Goal: Information Seeking & Learning: Learn about a topic

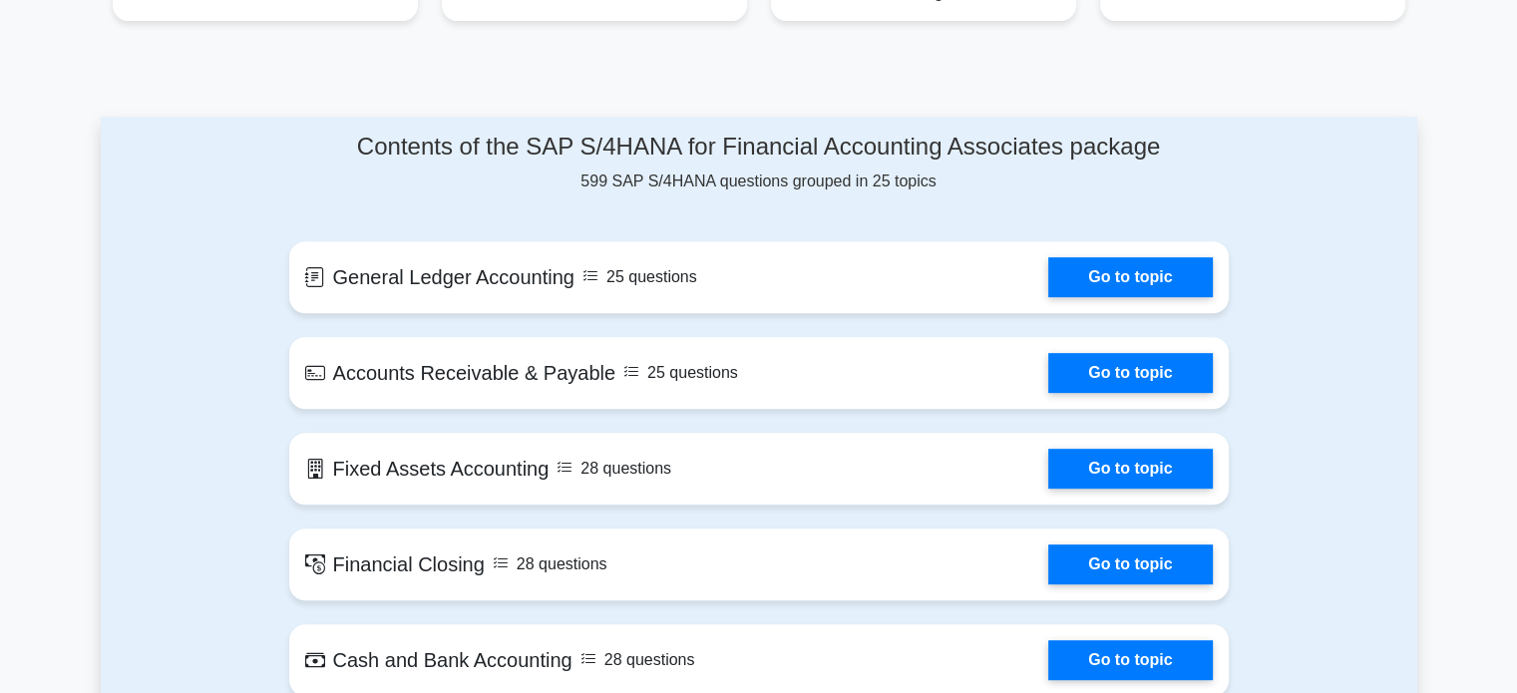
scroll to position [867, 0]
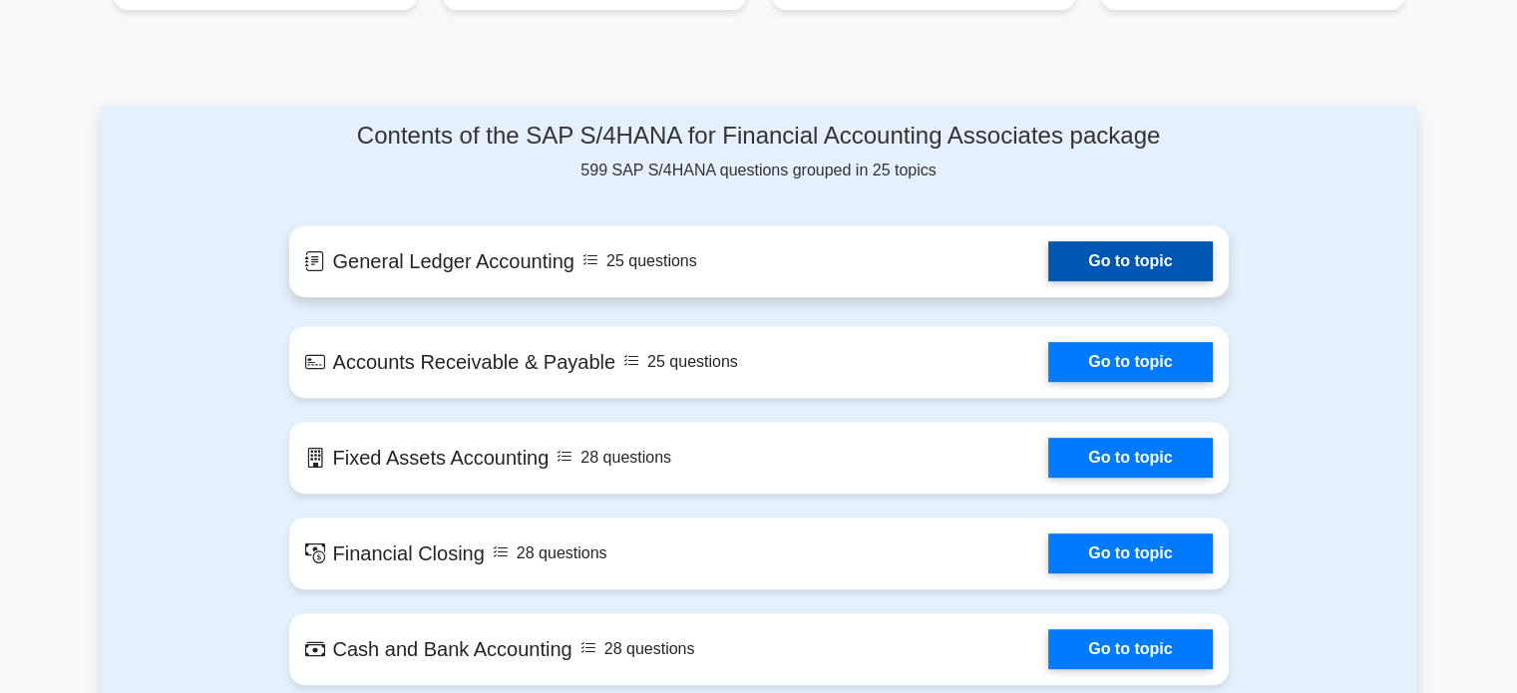
click at [1124, 241] on link "Go to topic" at bounding box center [1130, 261] width 164 height 40
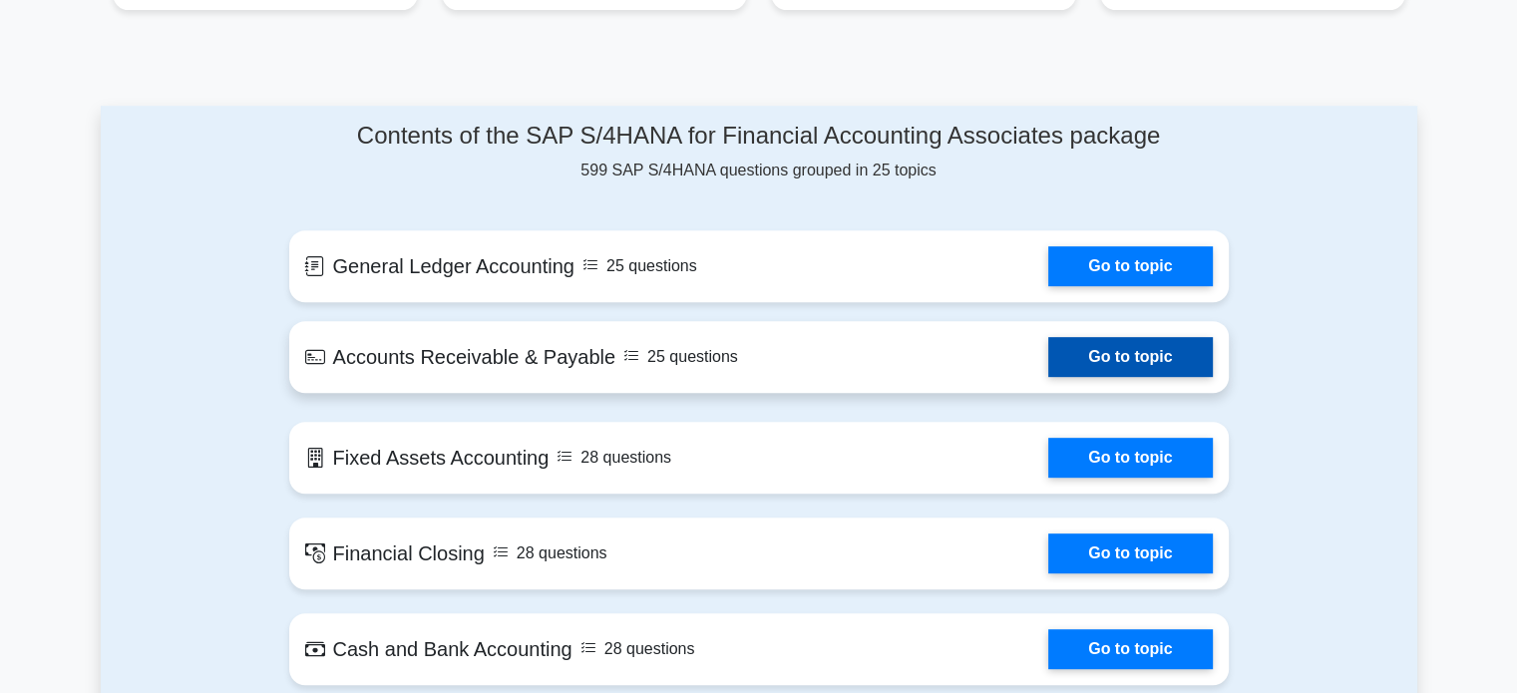
click at [1107, 337] on link "Go to topic" at bounding box center [1130, 357] width 164 height 40
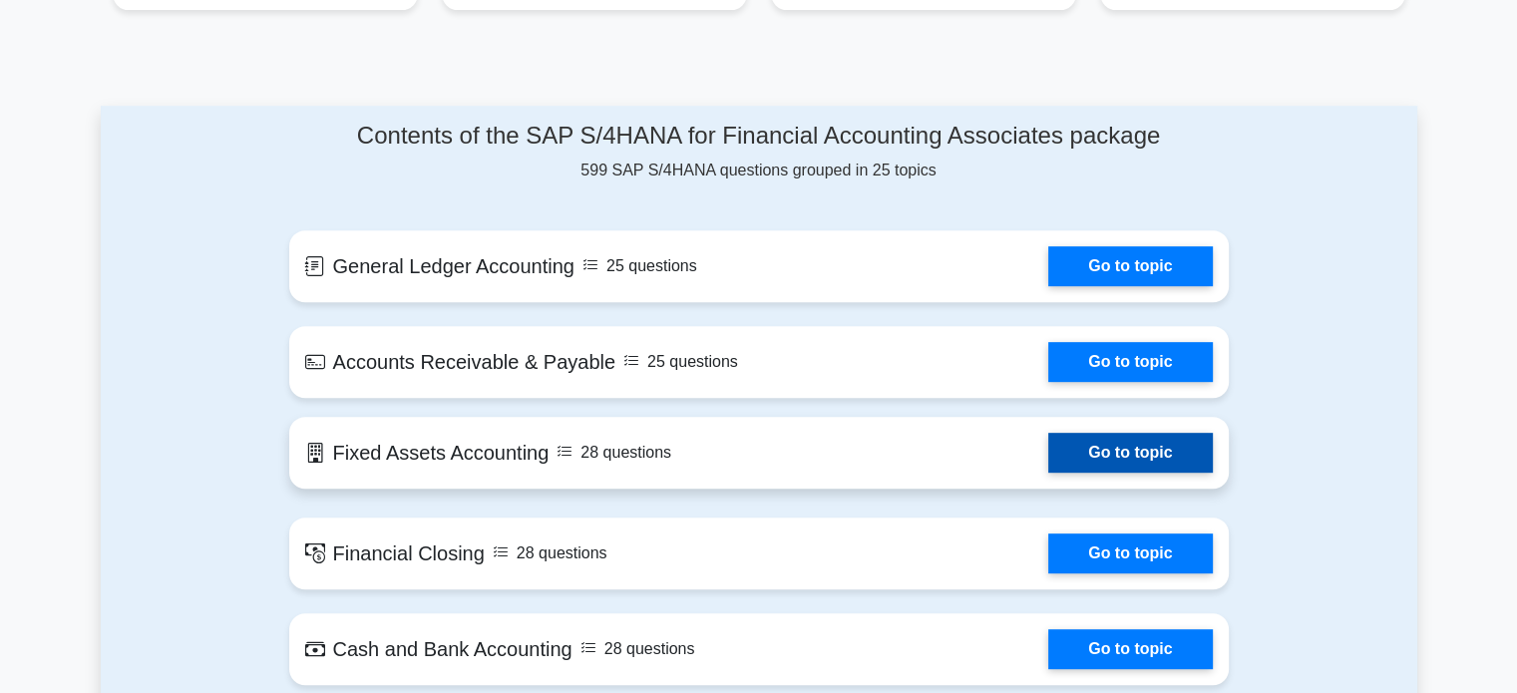
click at [1097, 433] on link "Go to topic" at bounding box center [1130, 453] width 164 height 40
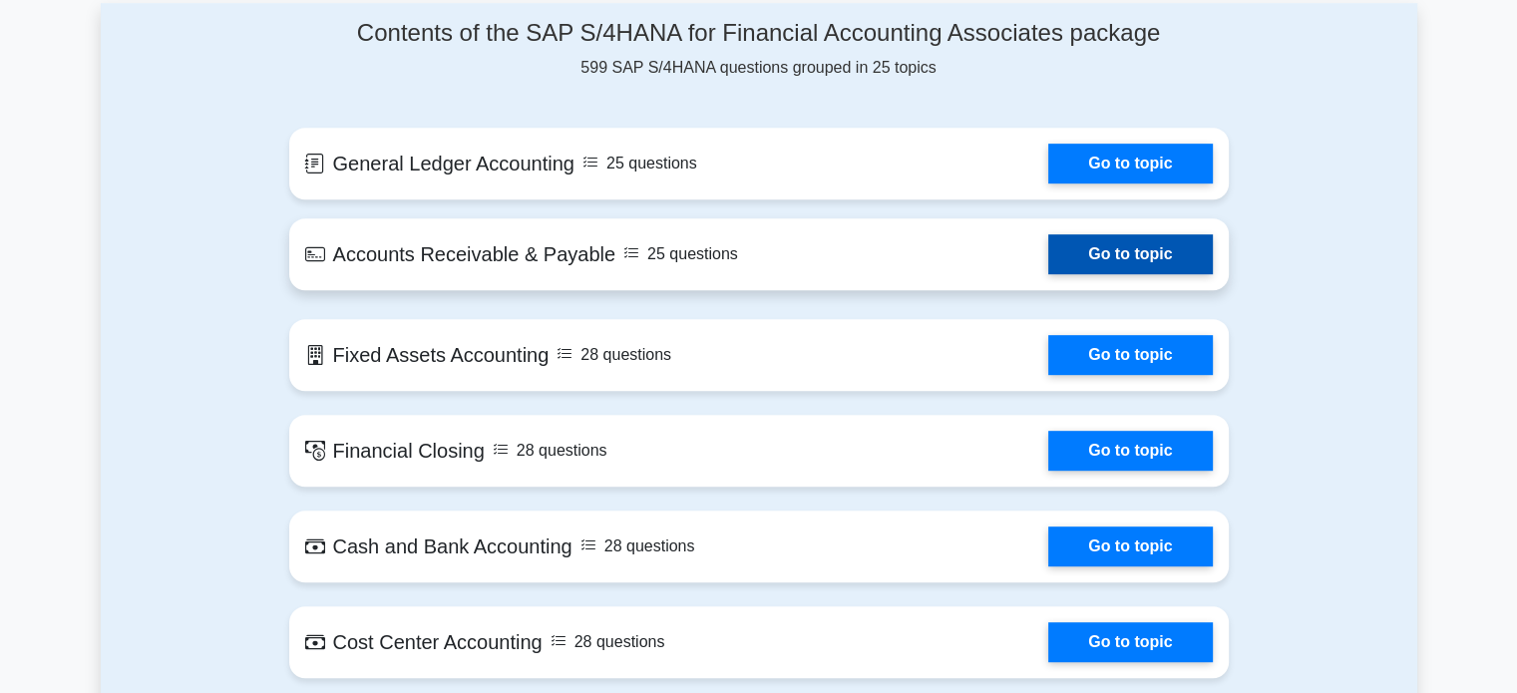
scroll to position [1266, 0]
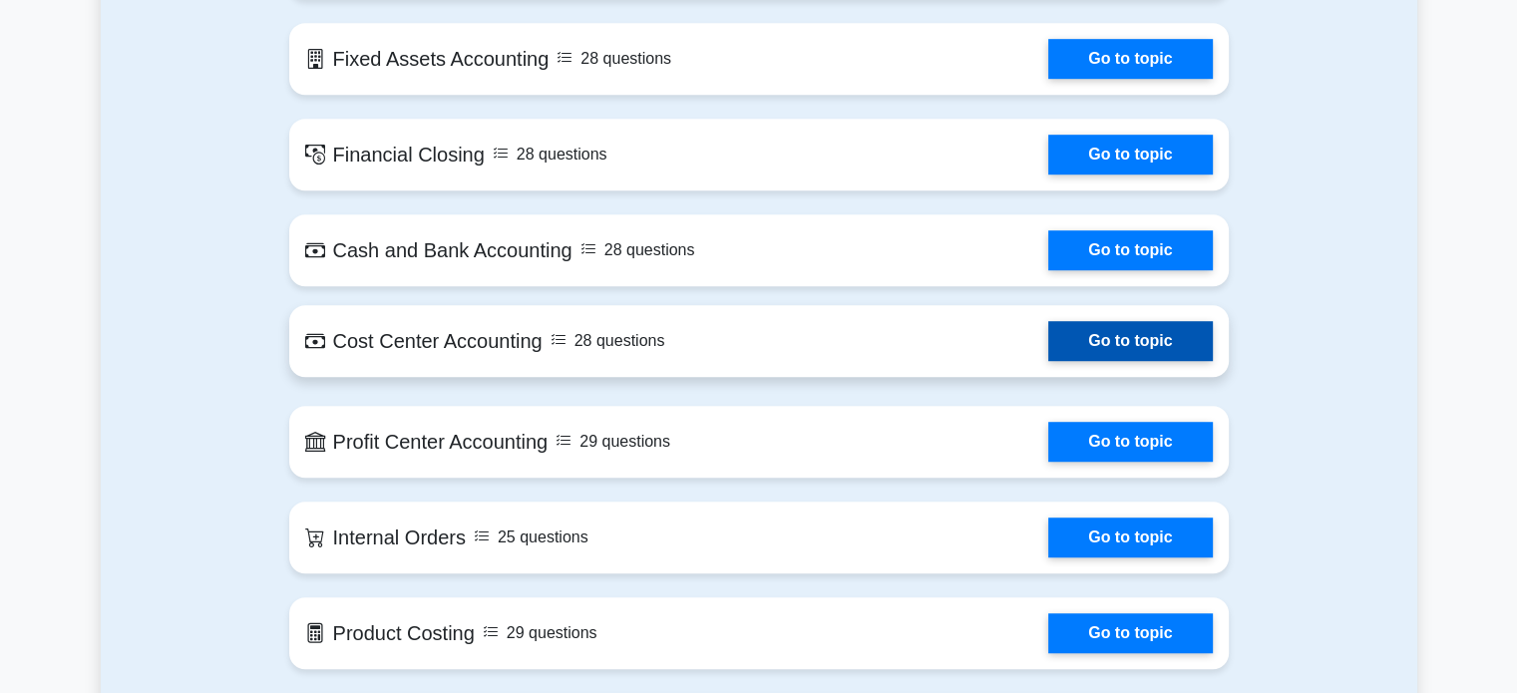
click at [1117, 321] on link "Go to topic" at bounding box center [1130, 341] width 164 height 40
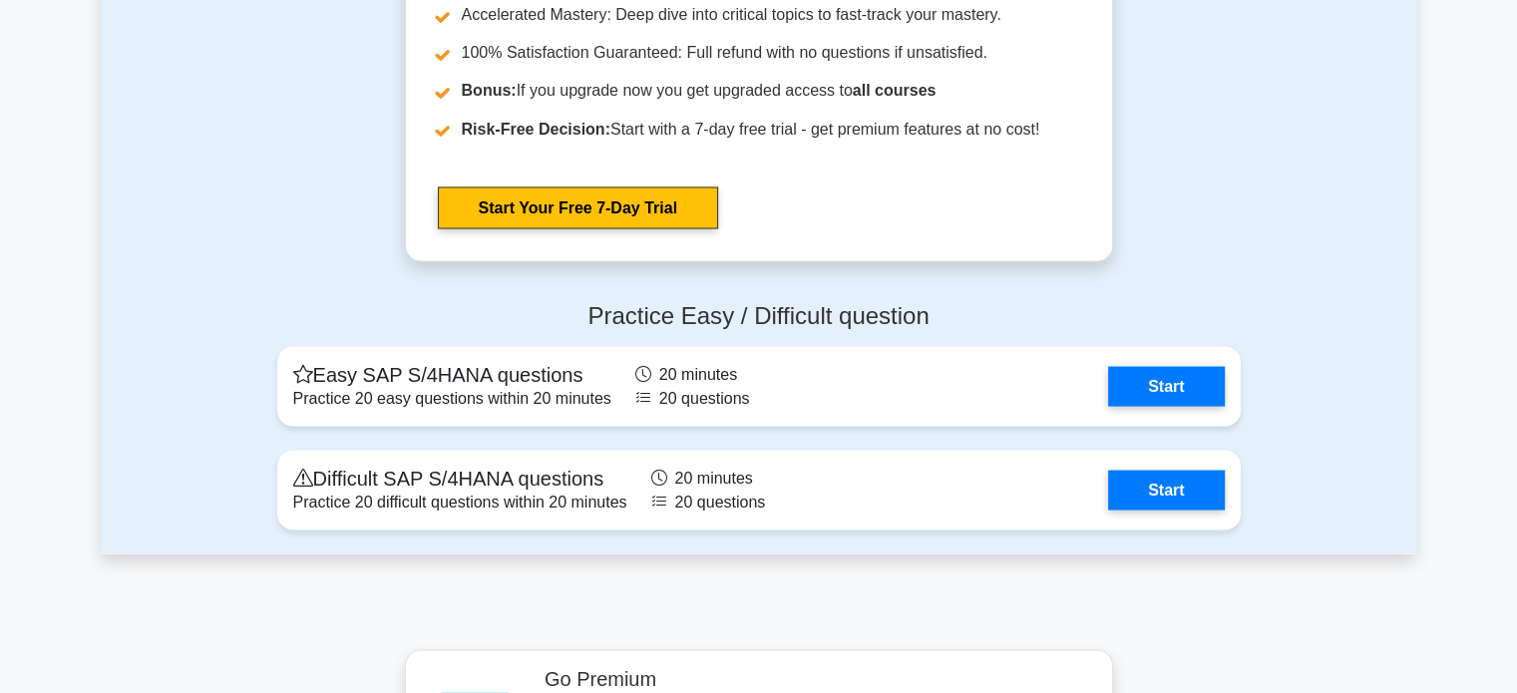
scroll to position [3674, 0]
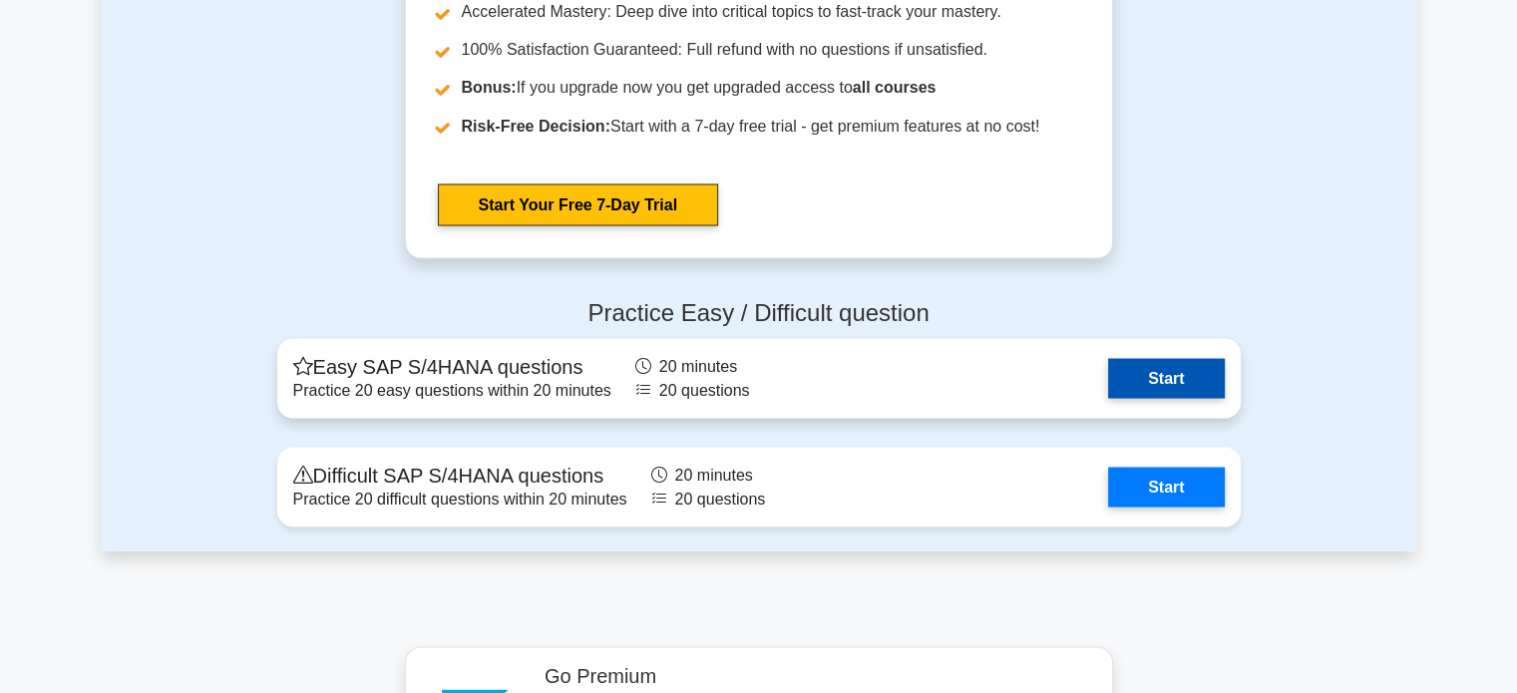
click at [1173, 358] on link "Start" at bounding box center [1166, 378] width 116 height 40
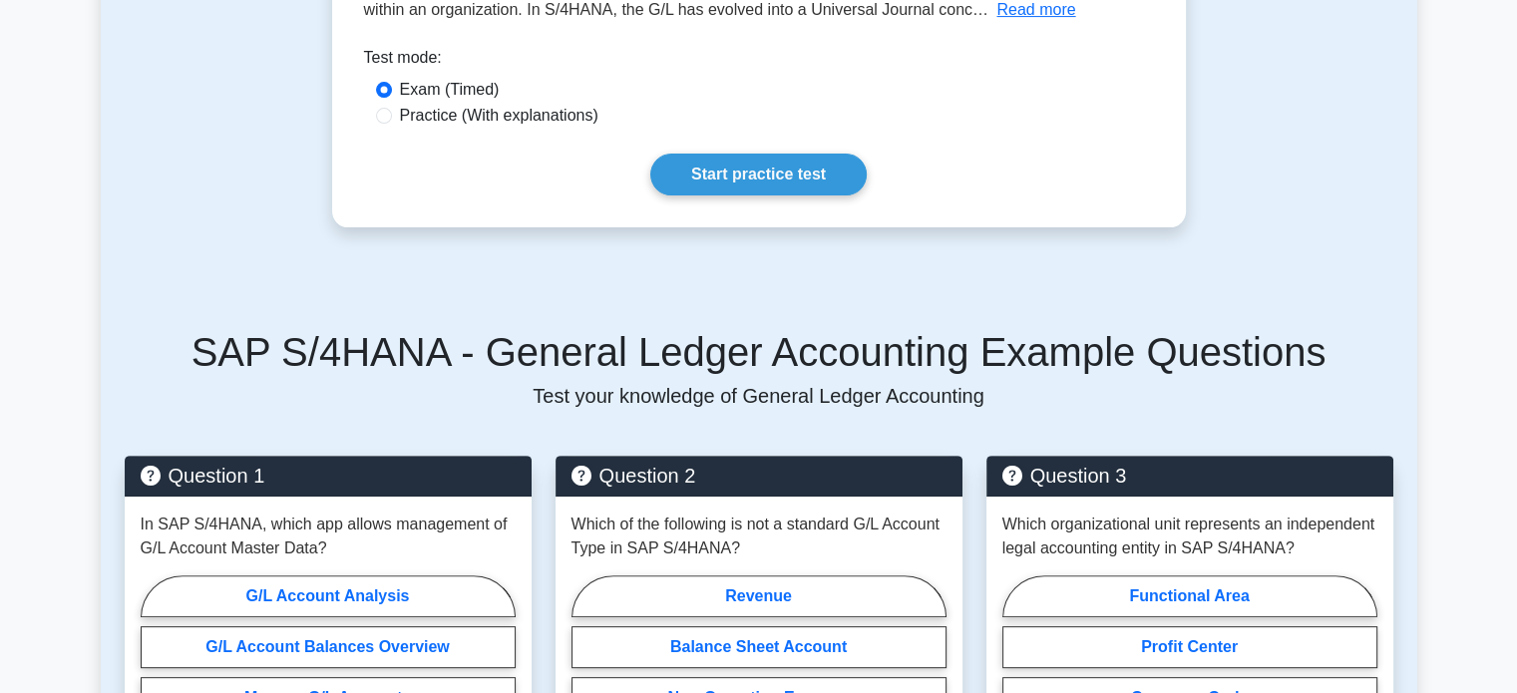
scroll to position [609, 0]
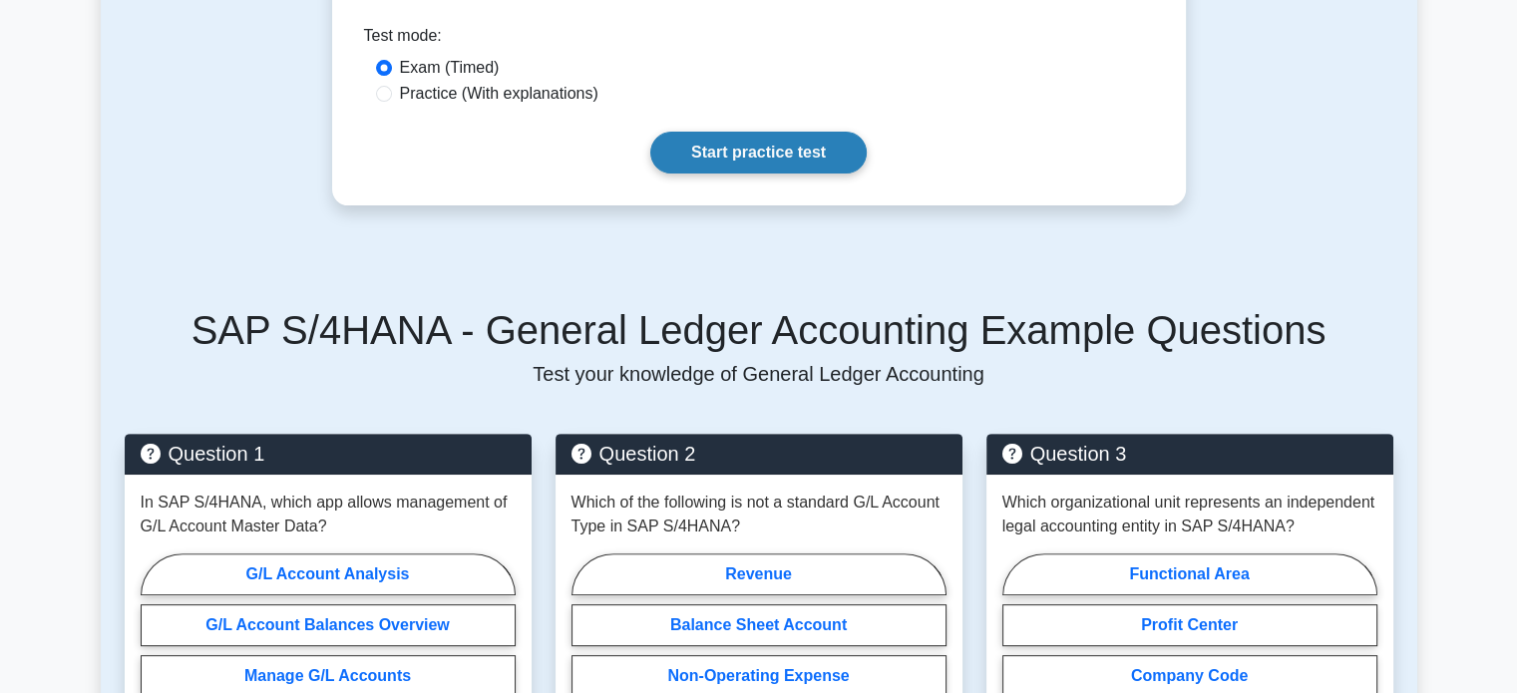
click at [822, 132] on link "Start practice test" at bounding box center [758, 153] width 216 height 42
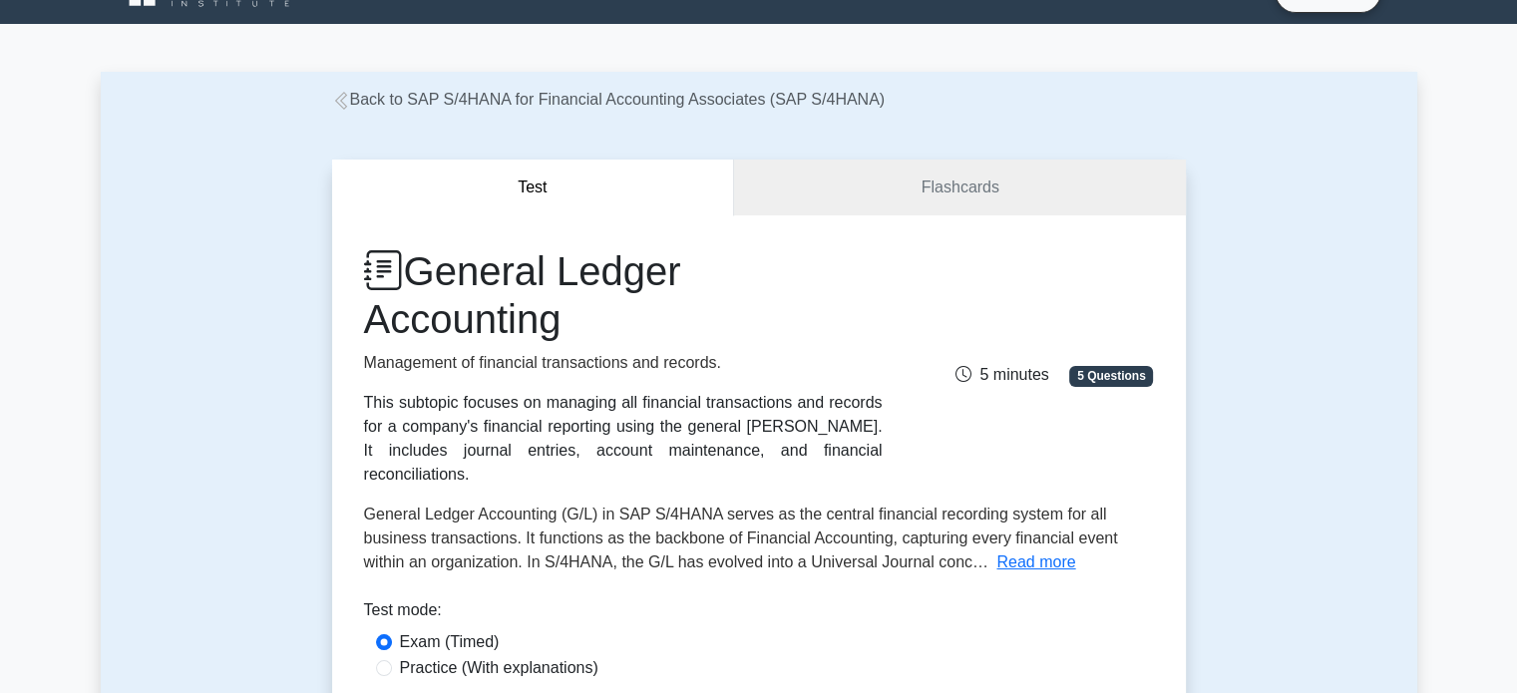
scroll to position [0, 0]
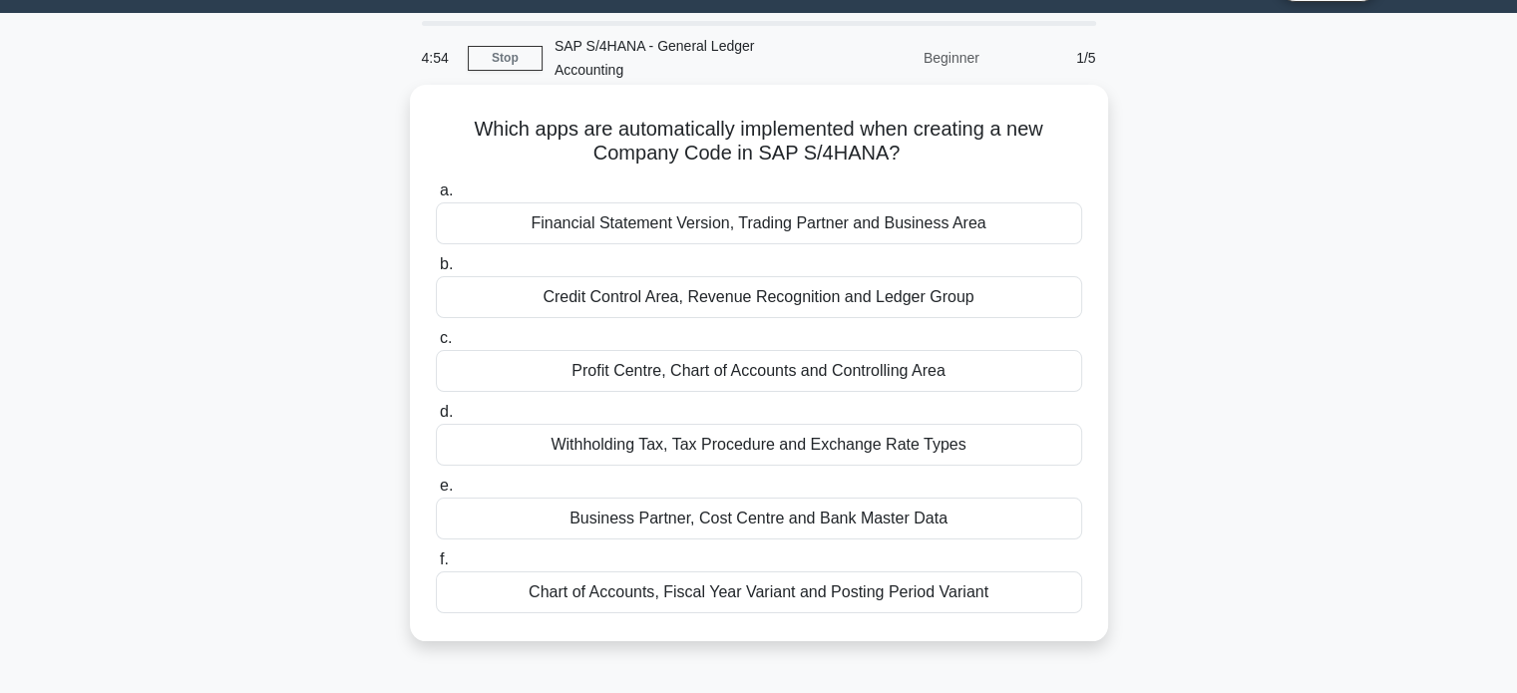
scroll to position [45, 0]
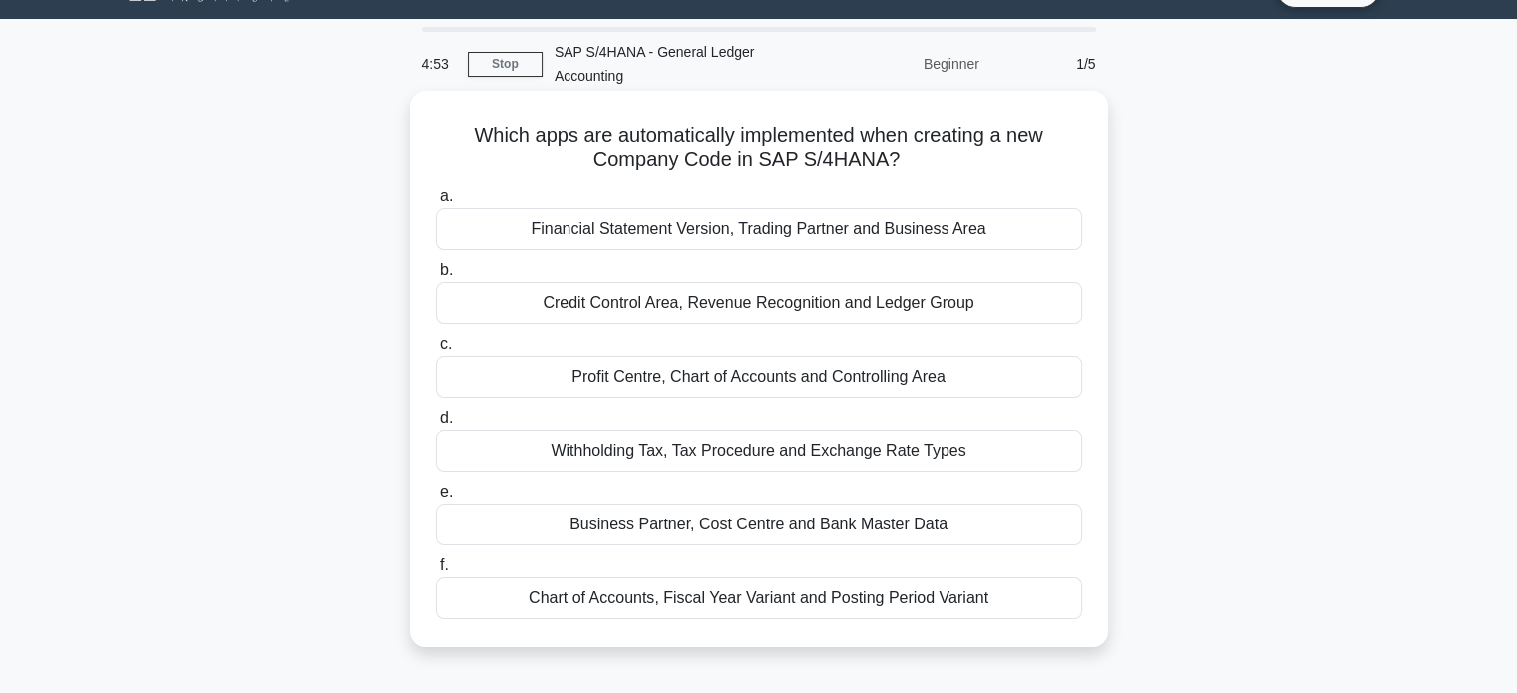
click at [675, 213] on div "Financial Statement Version, Trading Partner and Business Area" at bounding box center [759, 229] width 646 height 42
click at [436, 203] on input "a. Financial Statement Version, Trading Partner and Business Area" at bounding box center [436, 197] width 0 height 13
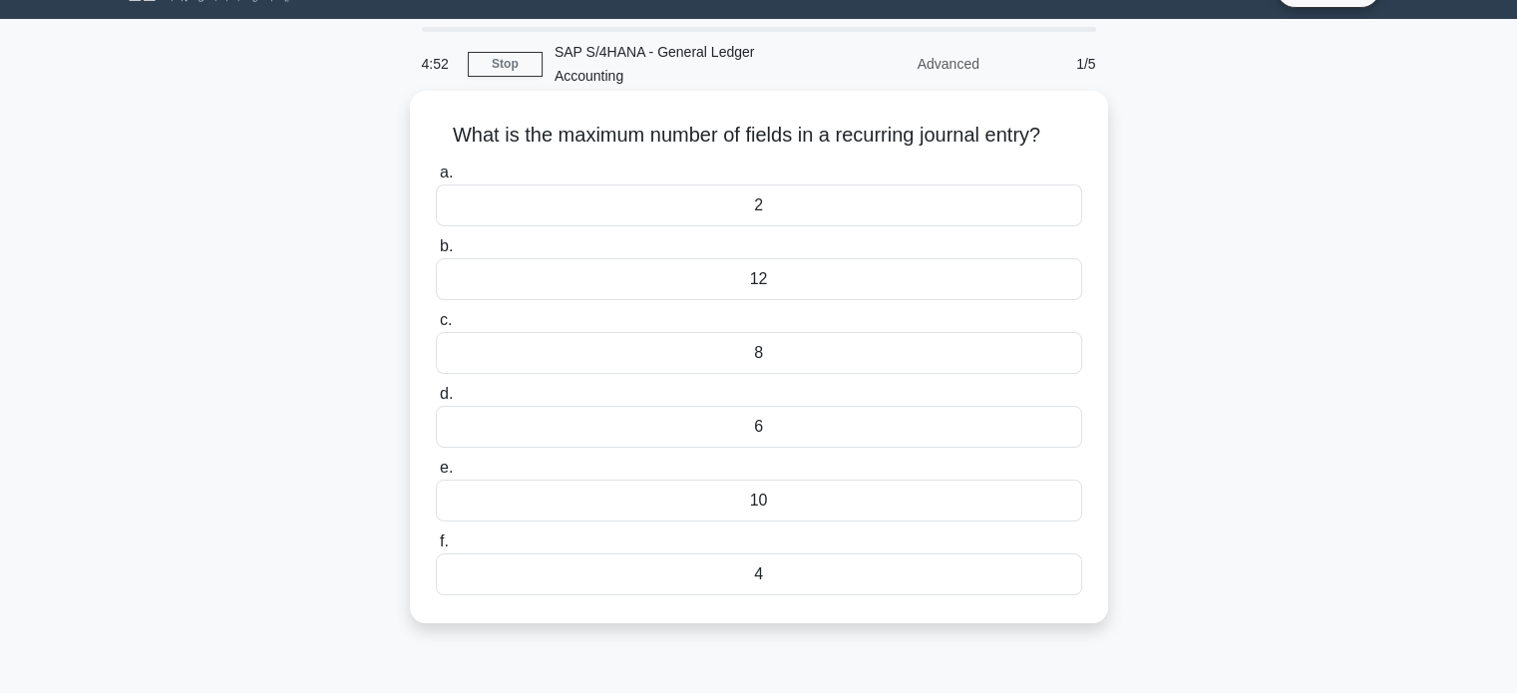
scroll to position [0, 0]
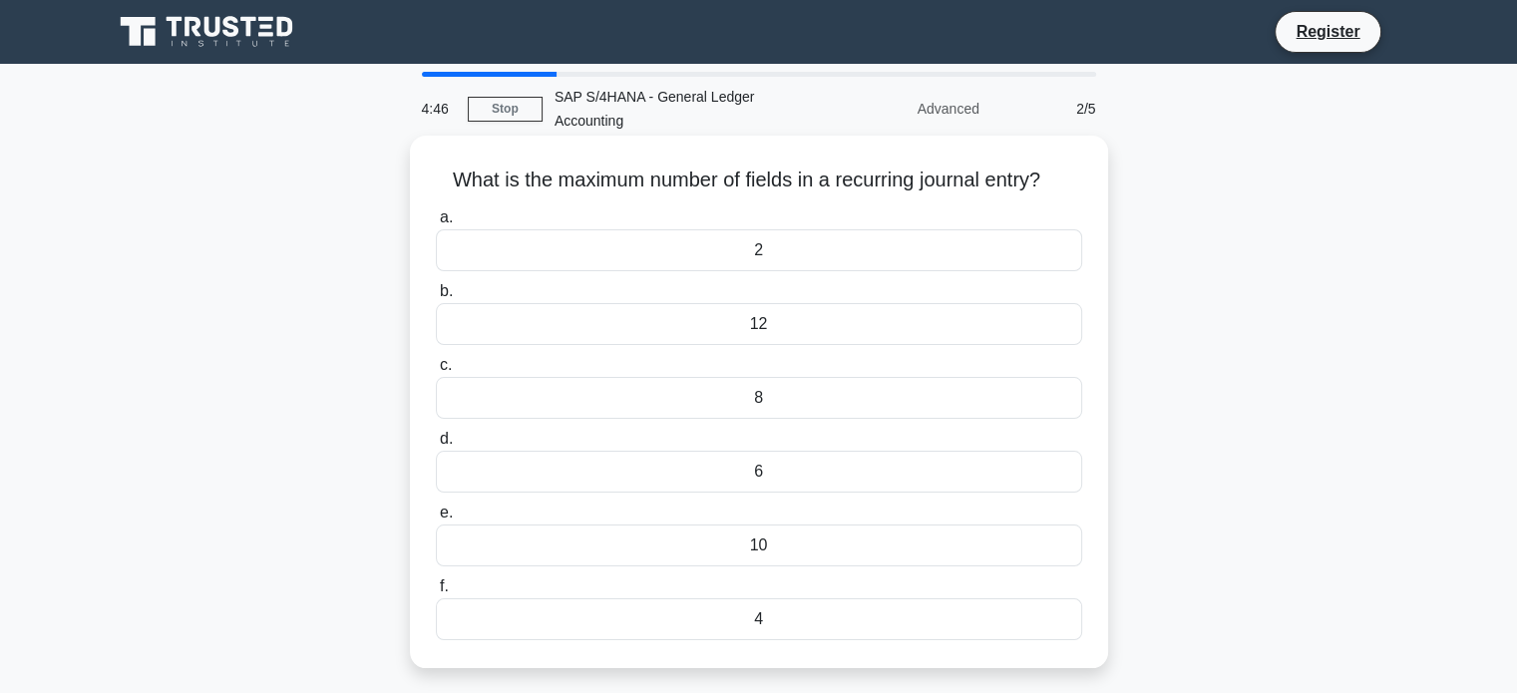
click at [774, 397] on div "8" at bounding box center [759, 398] width 646 height 42
click at [436, 372] on input "c. 8" at bounding box center [436, 365] width 0 height 13
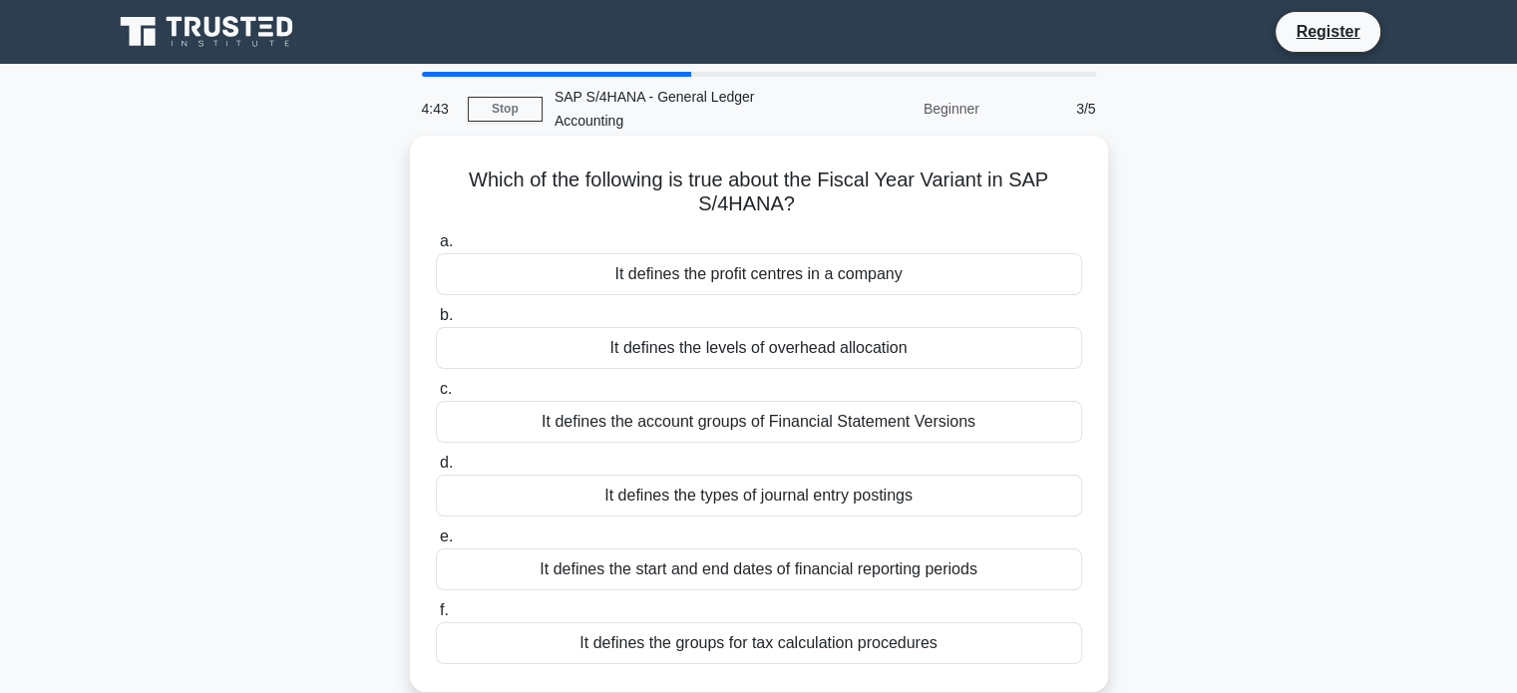
click at [730, 423] on div "It defines the account groups of Financial Statement Versions" at bounding box center [759, 422] width 646 height 42
click at [436, 396] on input "c. It defines the account groups of Financial Statement Versions" at bounding box center [436, 389] width 0 height 13
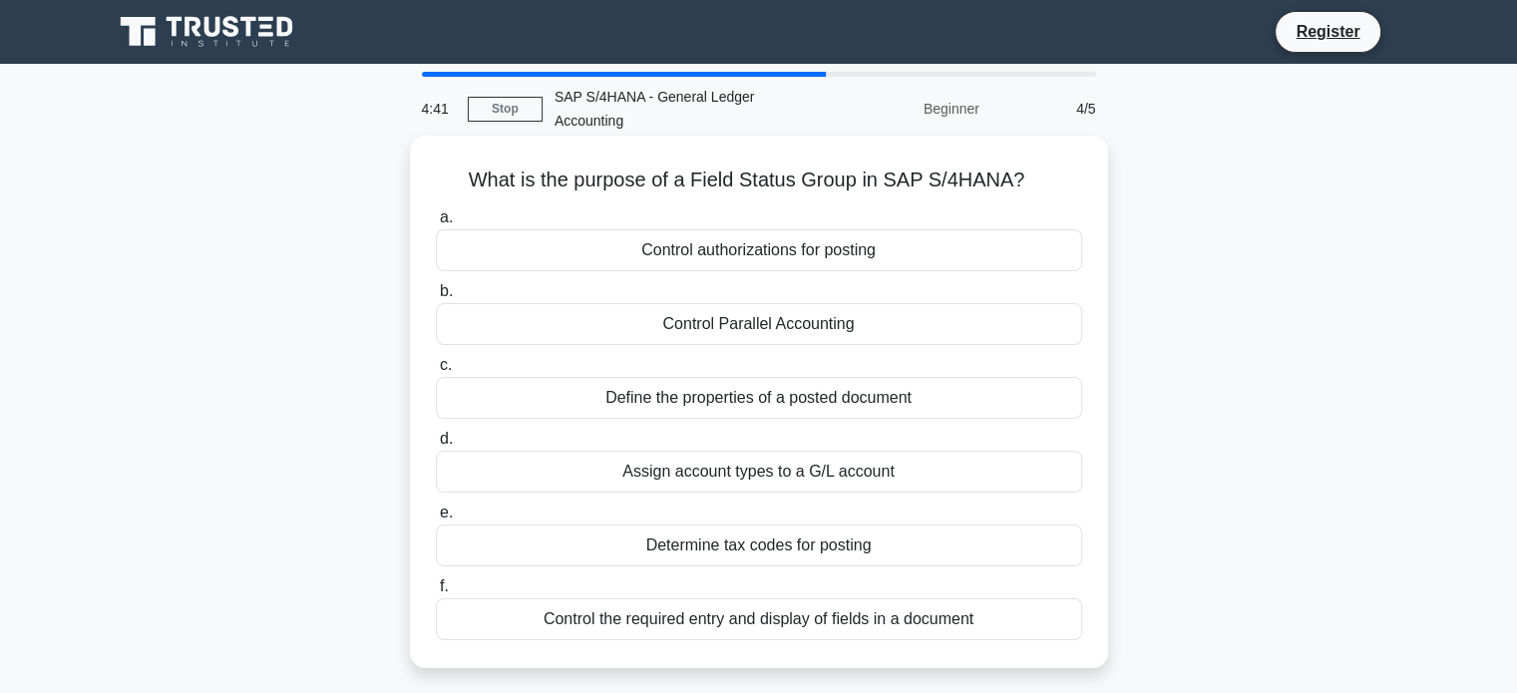
click at [725, 387] on div "Define the properties of a posted document" at bounding box center [759, 398] width 646 height 42
click at [436, 372] on input "c. Define the properties of a posted document" at bounding box center [436, 365] width 0 height 13
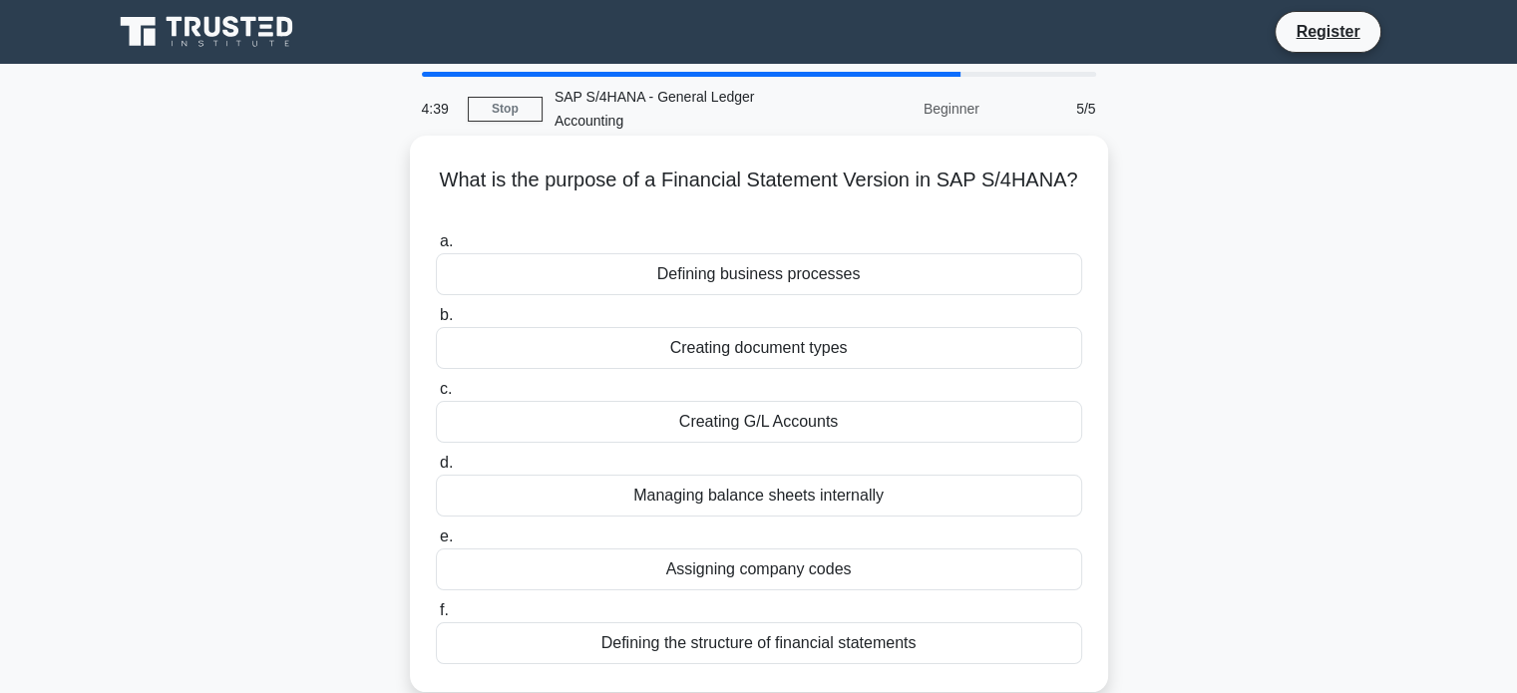
click at [742, 503] on div "Managing balance sheets internally" at bounding box center [759, 496] width 646 height 42
click at [436, 470] on input "d. Managing balance sheets internally" at bounding box center [436, 463] width 0 height 13
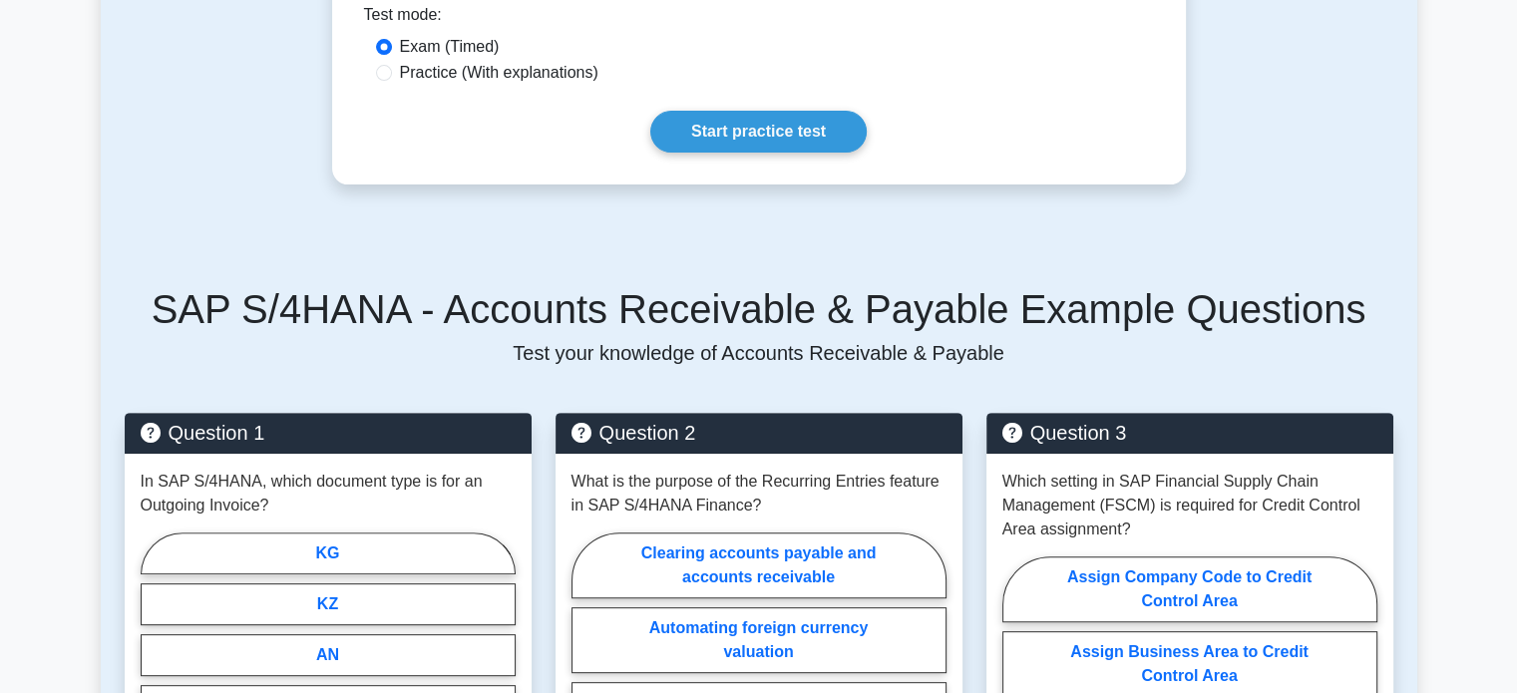
scroll to position [631, 0]
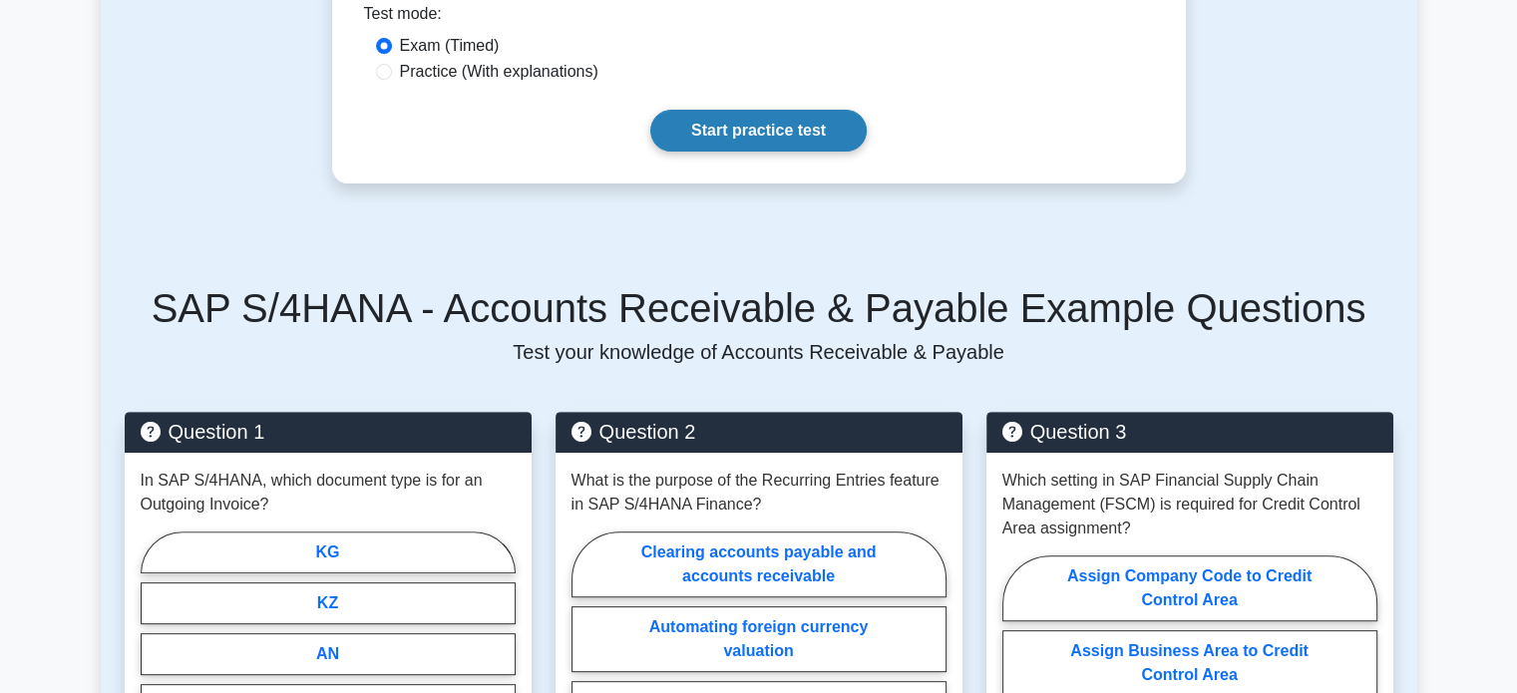
click at [752, 110] on link "Start practice test" at bounding box center [758, 131] width 216 height 42
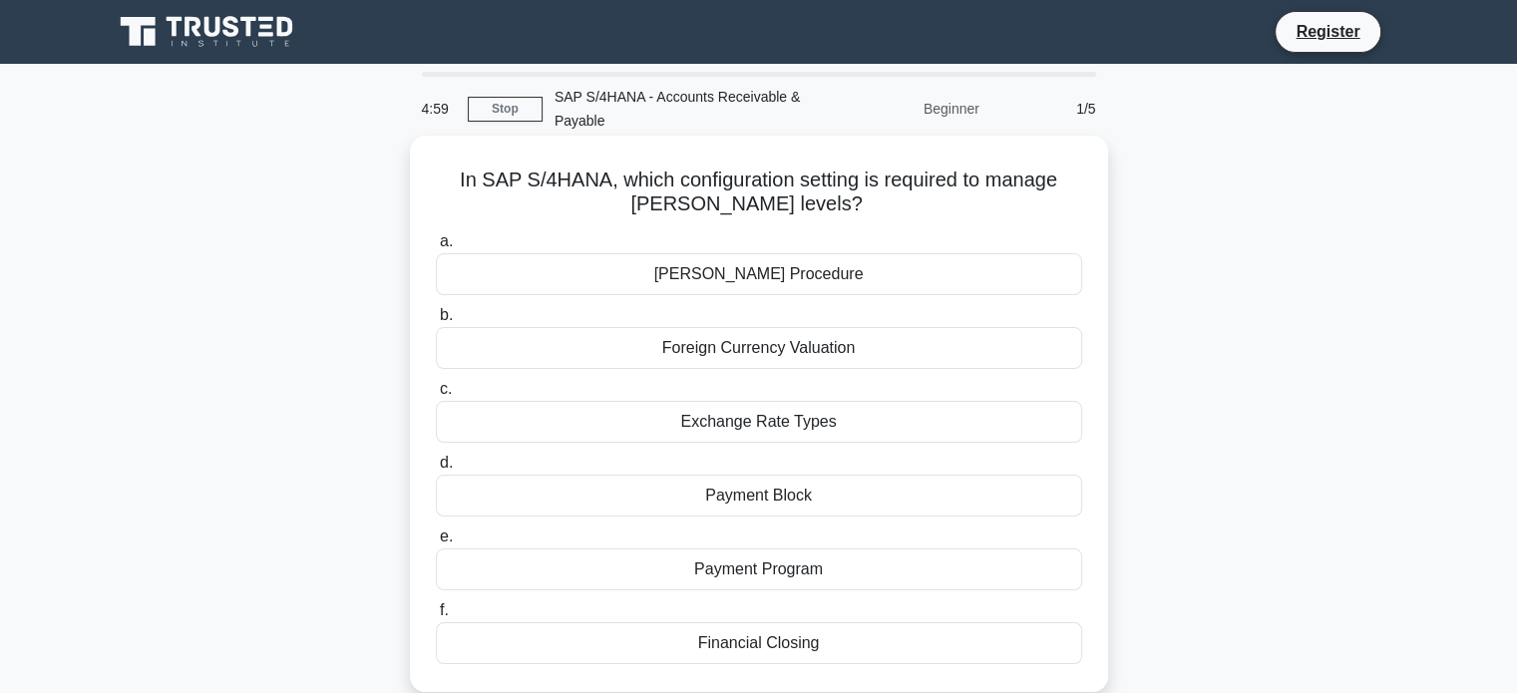
click at [737, 350] on div "Foreign Currency Valuation" at bounding box center [759, 348] width 646 height 42
click at [436, 322] on input "b. Foreign Currency Valuation" at bounding box center [436, 315] width 0 height 13
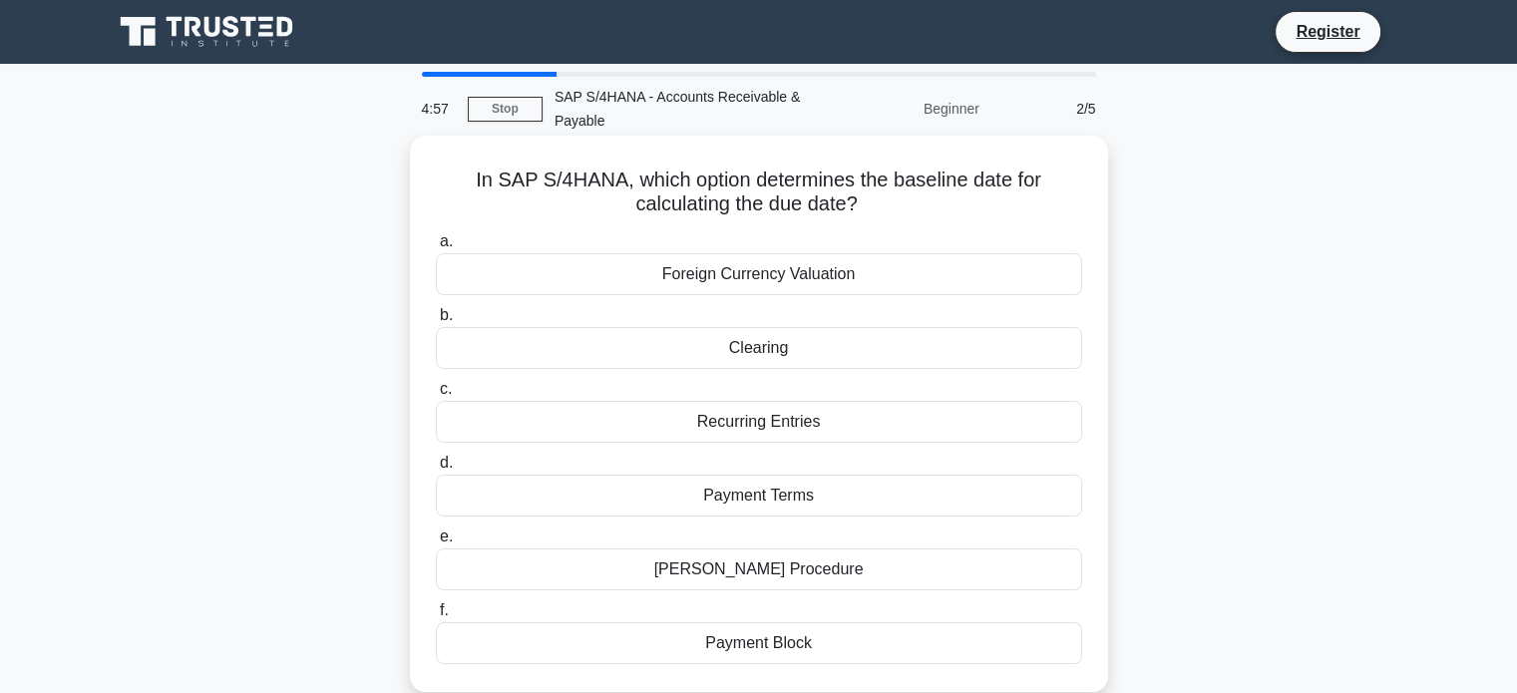
click at [768, 497] on div "Payment Terms" at bounding box center [759, 496] width 646 height 42
click at [436, 470] on input "d. Payment Terms" at bounding box center [436, 463] width 0 height 13
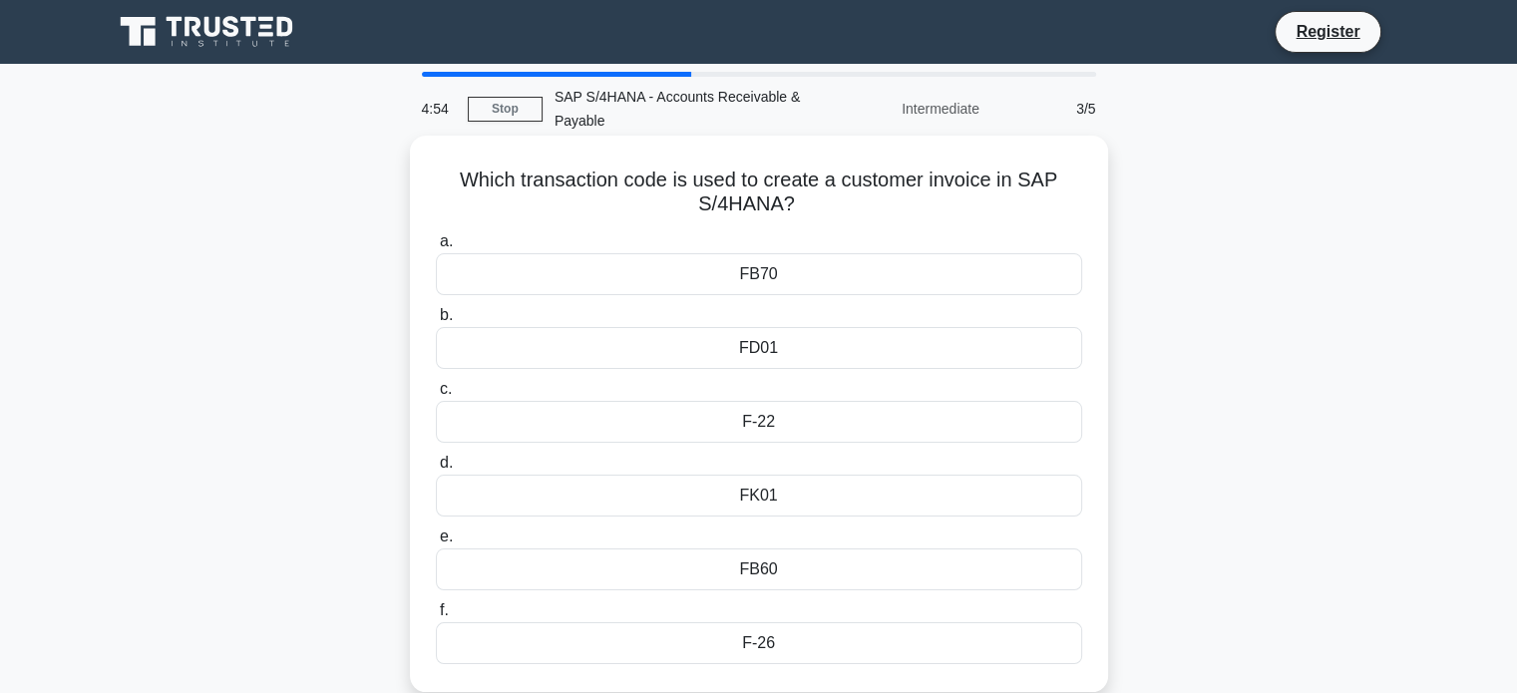
click at [760, 429] on div "F-22" at bounding box center [759, 422] width 646 height 42
click at [436, 396] on input "c. F-22" at bounding box center [436, 389] width 0 height 13
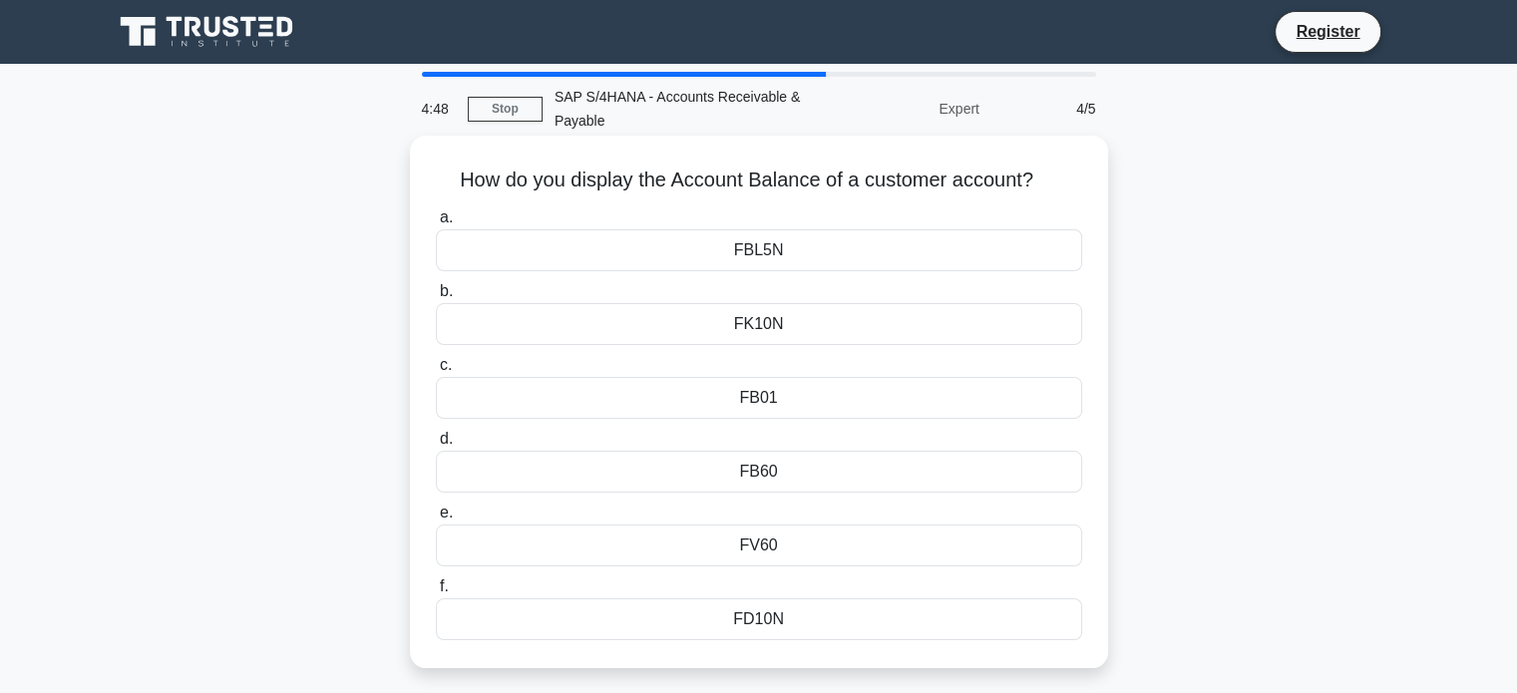
click at [760, 400] on div "FB01" at bounding box center [759, 398] width 646 height 42
click at [436, 372] on input "c. FB01" at bounding box center [436, 365] width 0 height 13
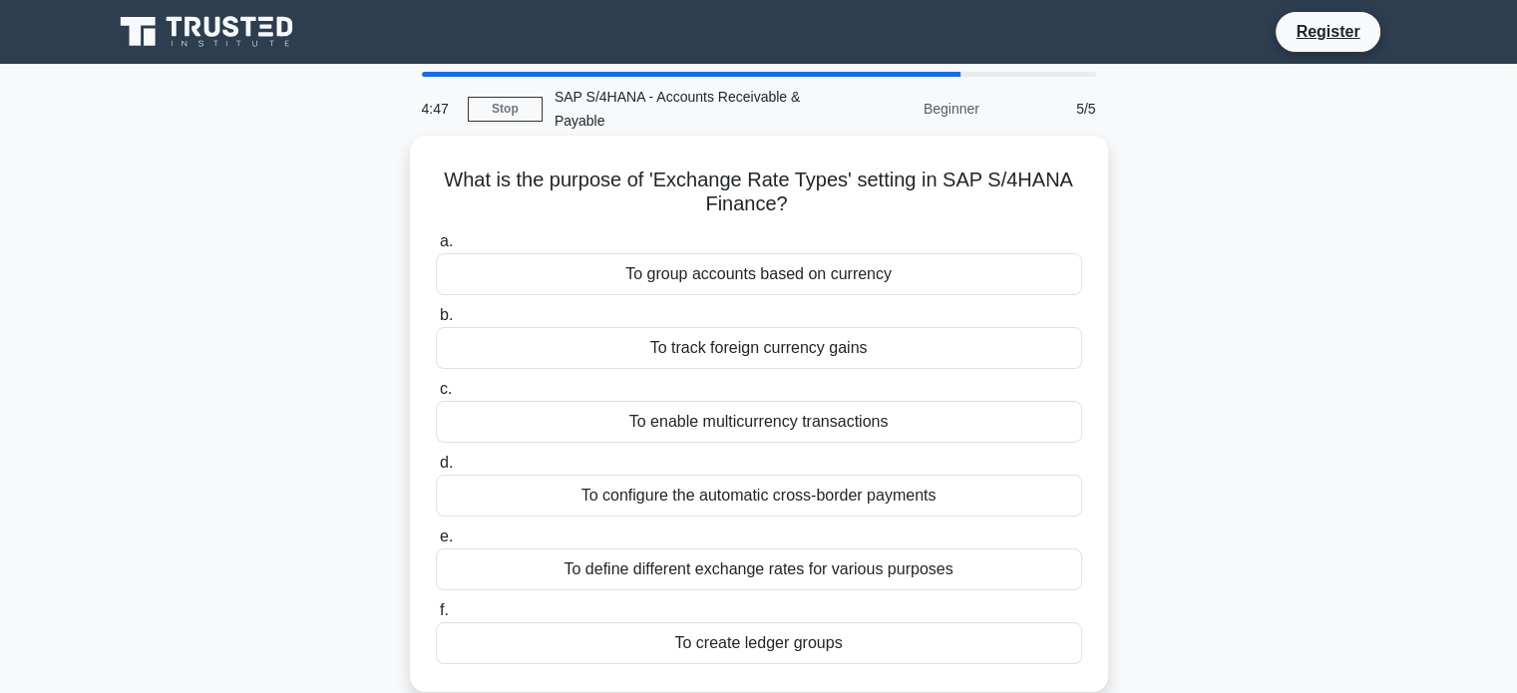
click at [778, 502] on div "To configure the automatic cross-border payments" at bounding box center [759, 496] width 646 height 42
click at [436, 470] on input "d. To configure the automatic cross-border payments" at bounding box center [436, 463] width 0 height 13
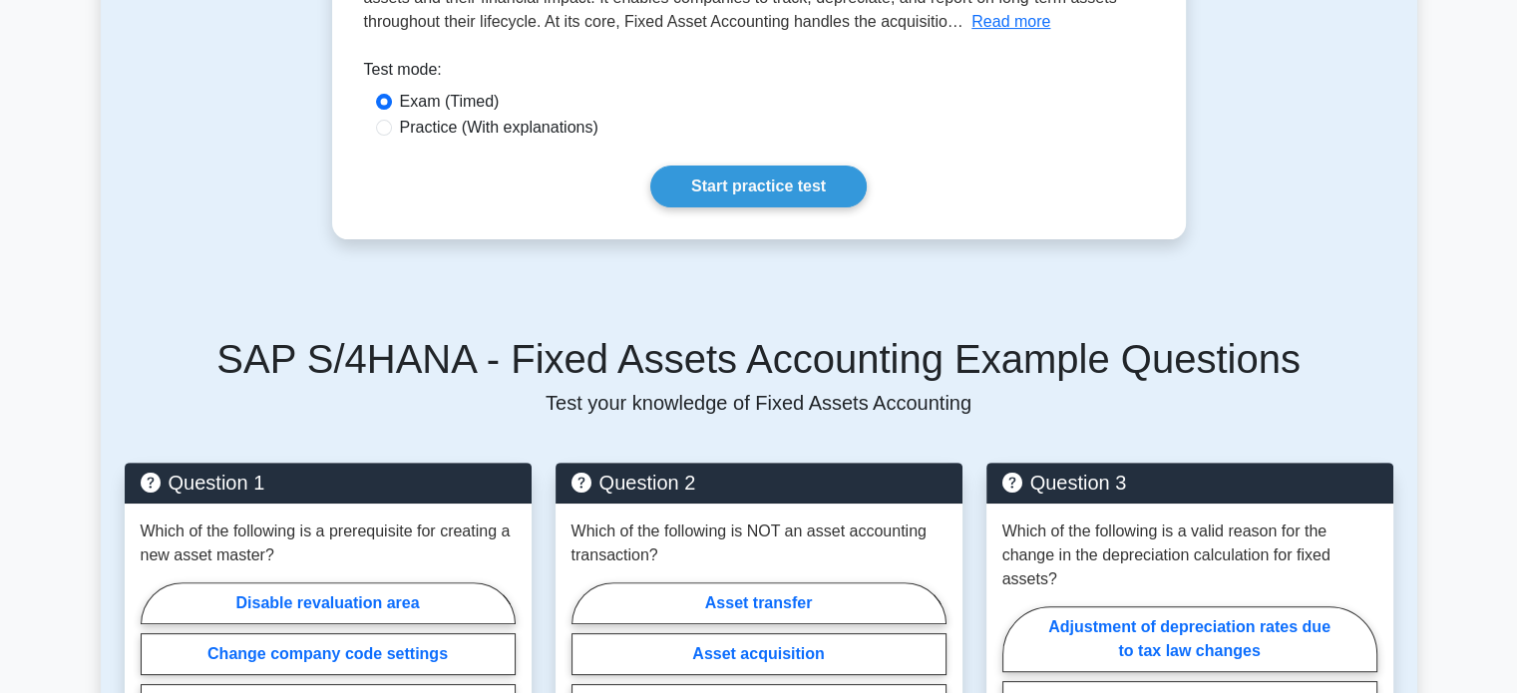
scroll to position [609, 0]
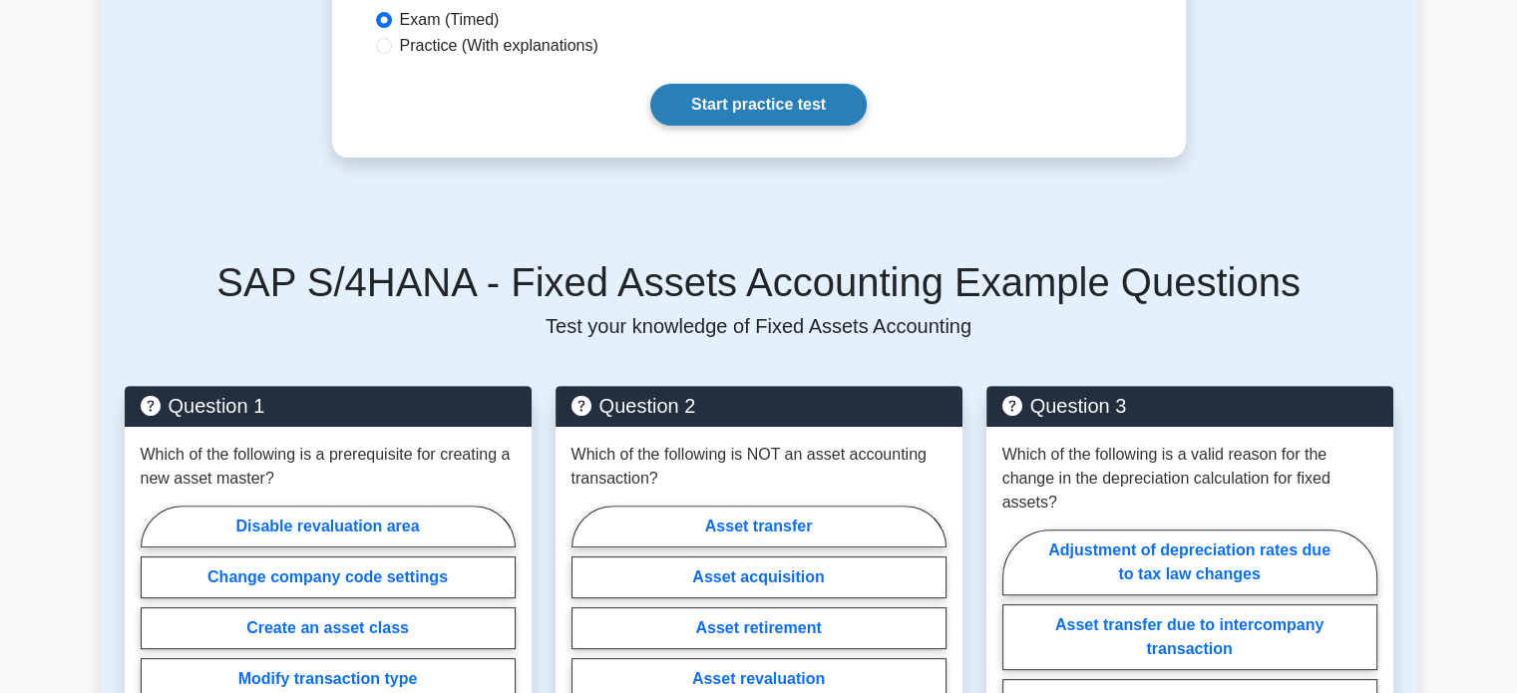
click at [820, 89] on link "Start practice test" at bounding box center [758, 105] width 216 height 42
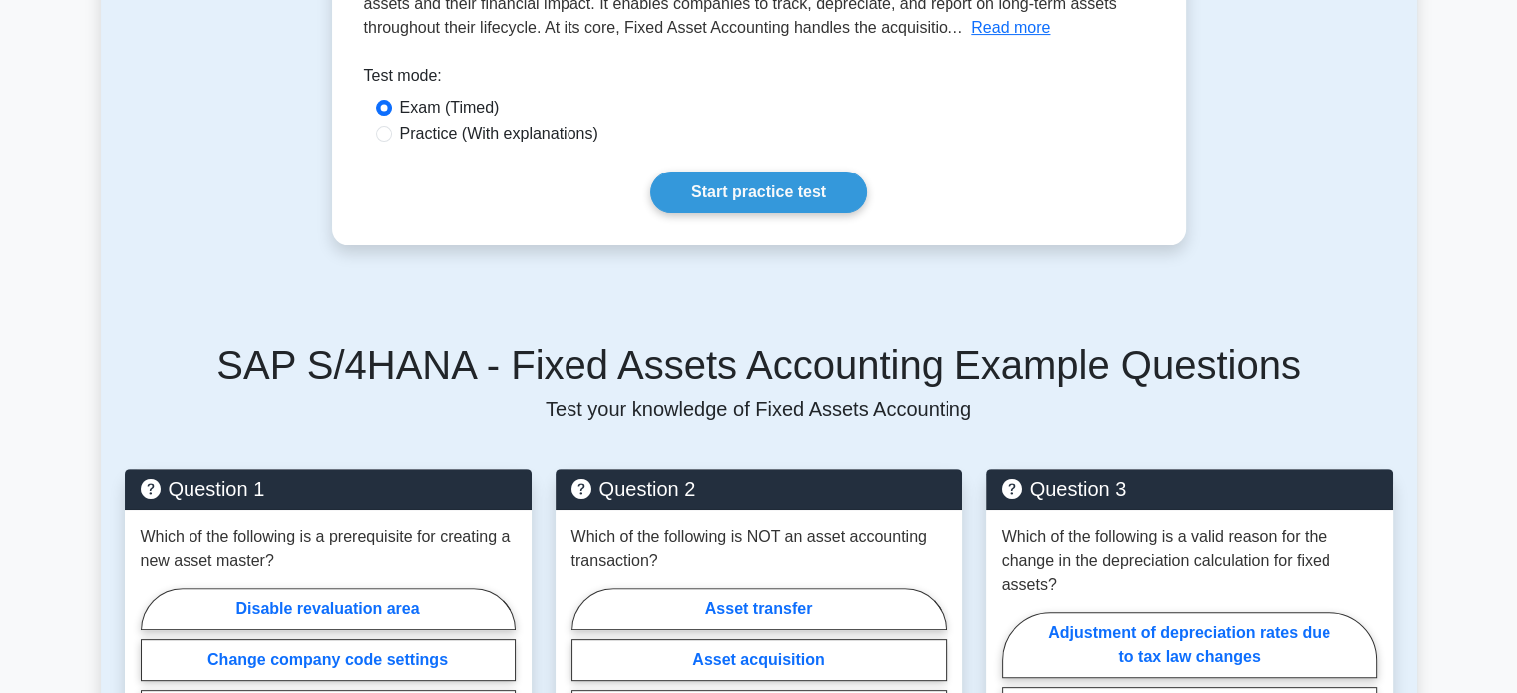
scroll to position [778, 0]
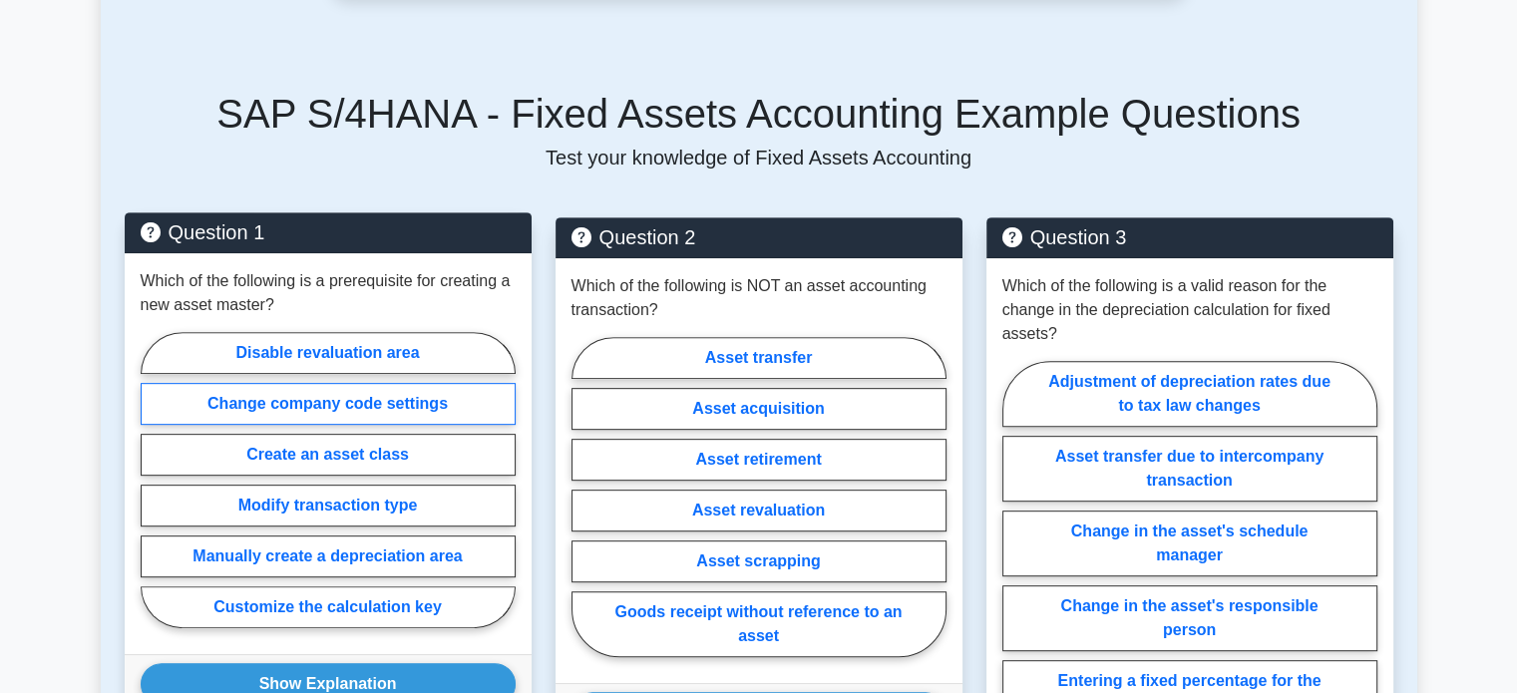
click at [428, 383] on label "Change company code settings" at bounding box center [328, 404] width 375 height 42
click at [154, 480] on input "Change company code settings" at bounding box center [147, 486] width 13 height 13
radio input "true"
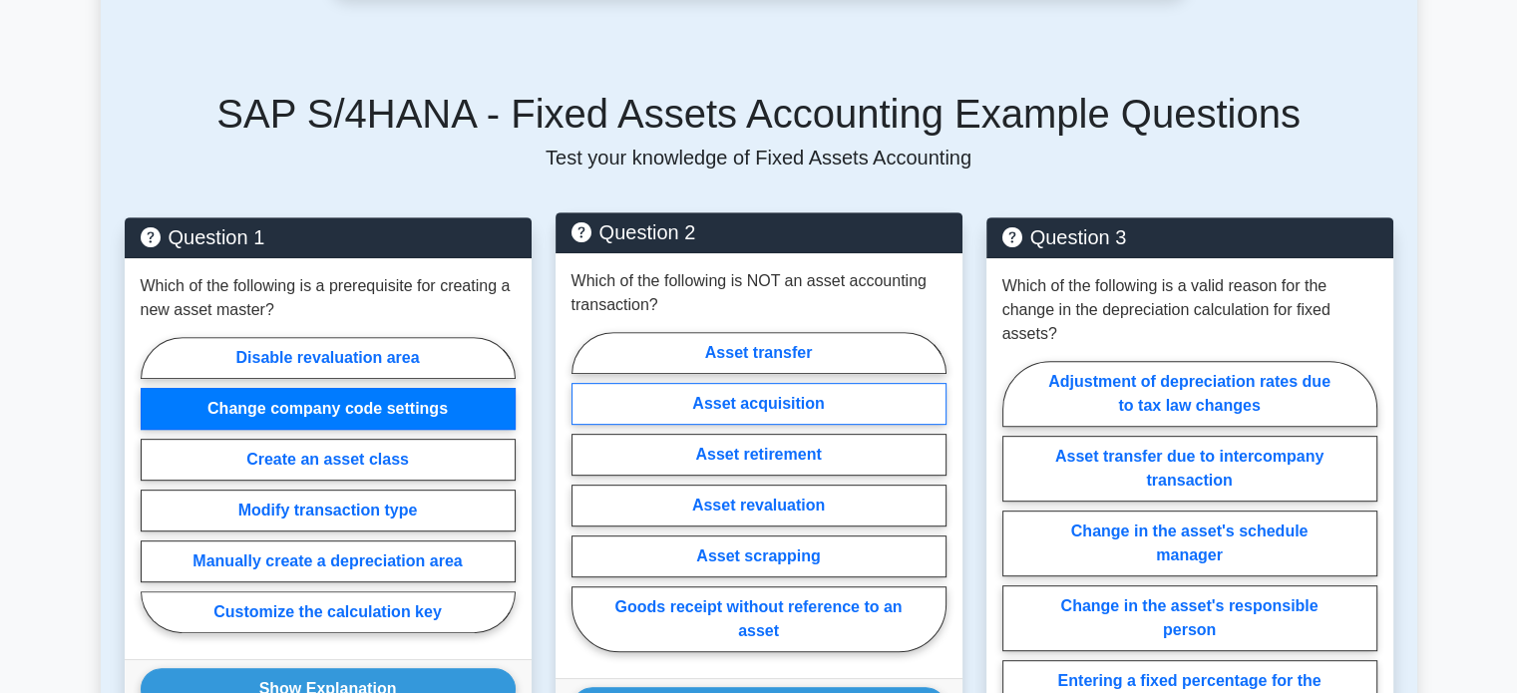
click at [721, 383] on label "Asset acquisition" at bounding box center [759, 404] width 375 height 42
click at [585, 492] on input "Asset acquisition" at bounding box center [578, 498] width 13 height 13
radio input "true"
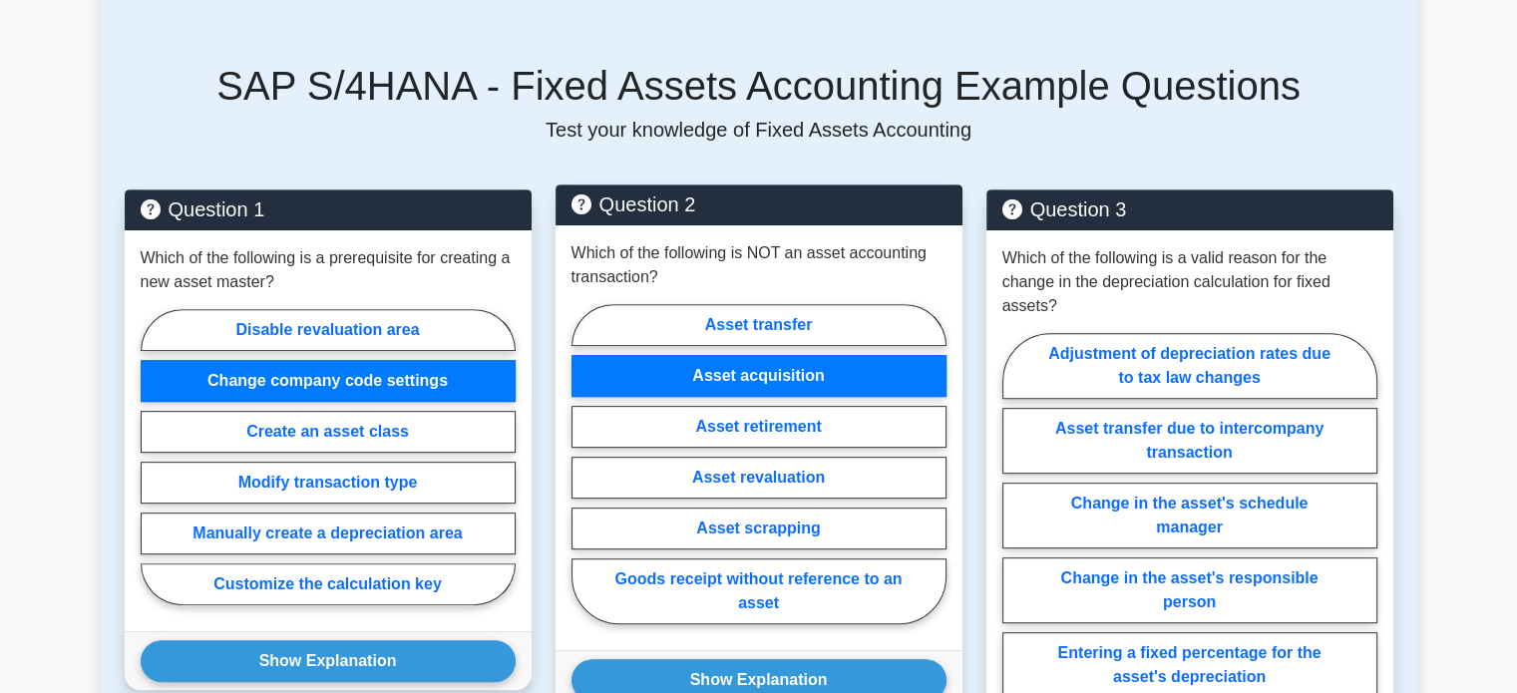
scroll to position [820, 0]
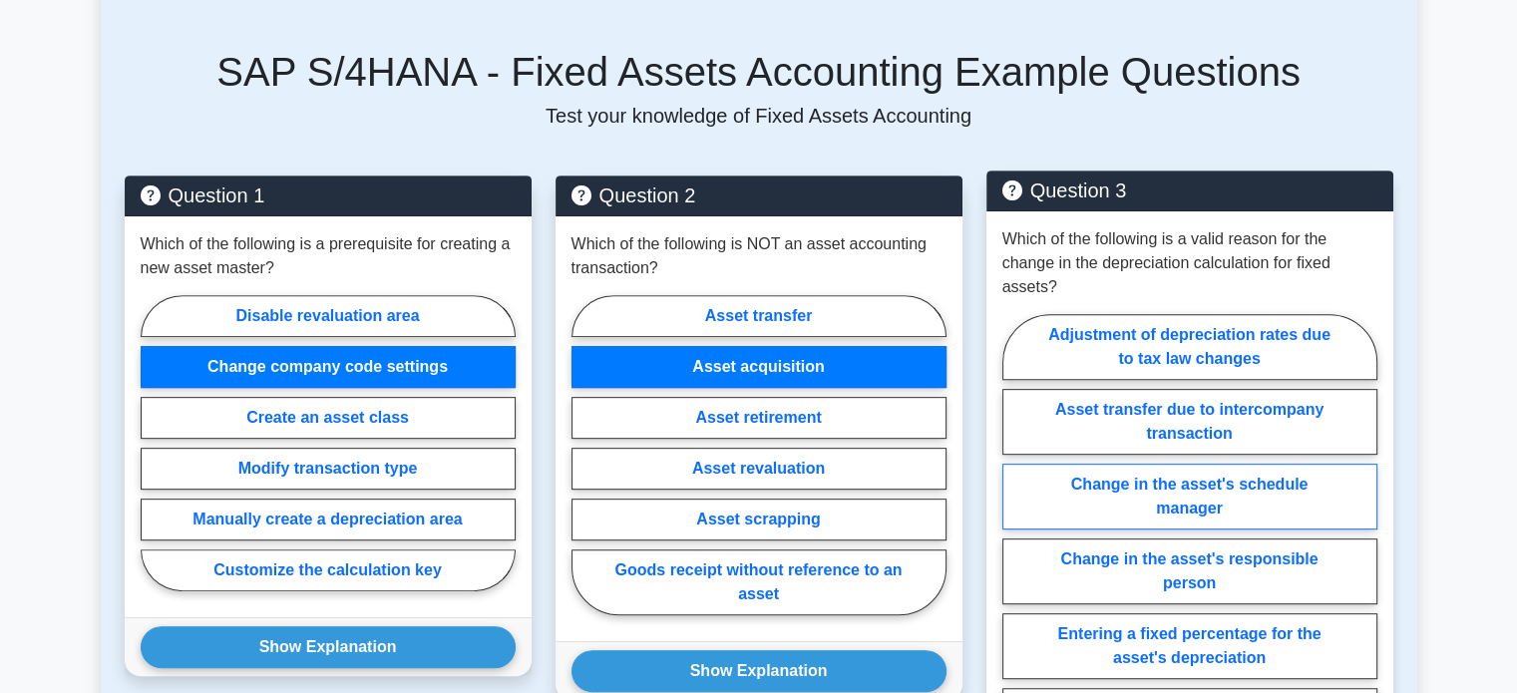
click at [1206, 485] on label "Change in the asset's schedule manager" at bounding box center [1189, 497] width 375 height 66
click at [1015, 534] on input "Change in the asset's schedule manager" at bounding box center [1008, 540] width 13 height 13
radio input "true"
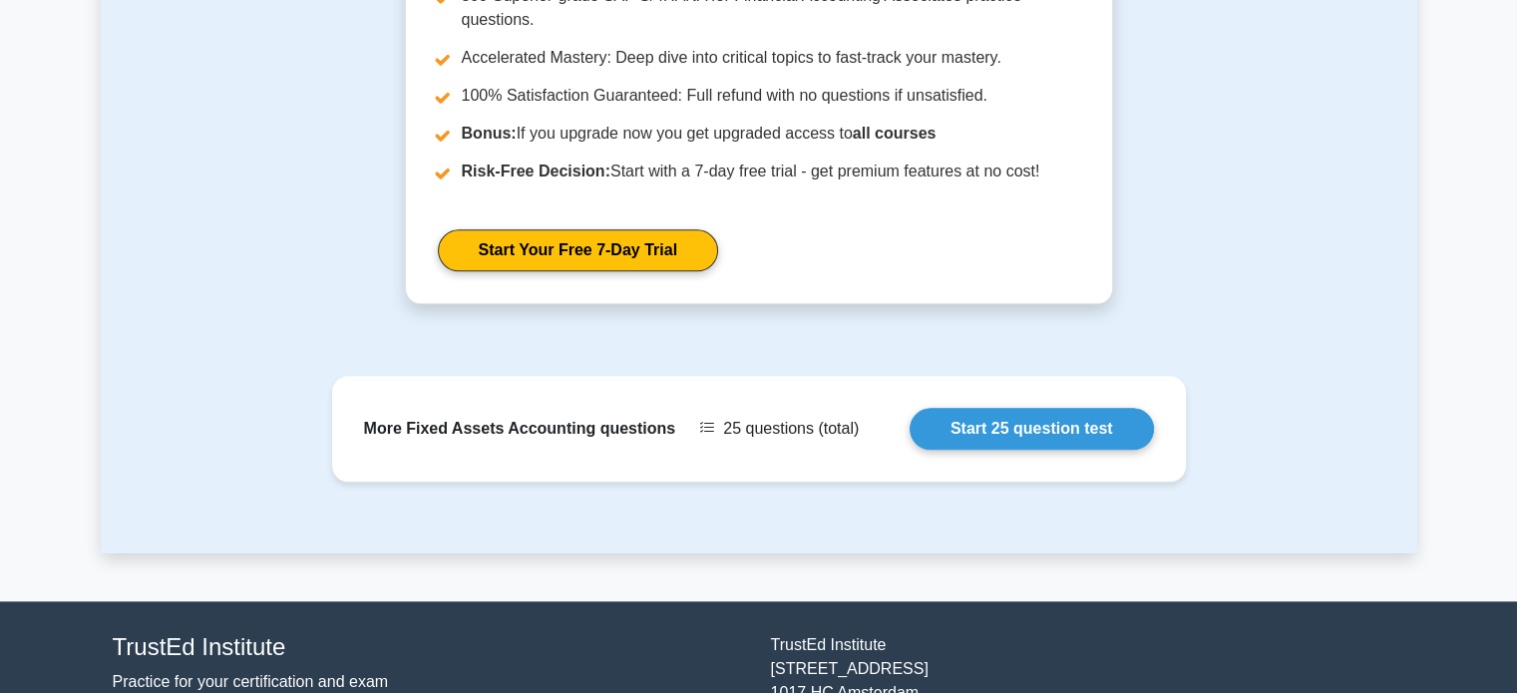
scroll to position [1855, 0]
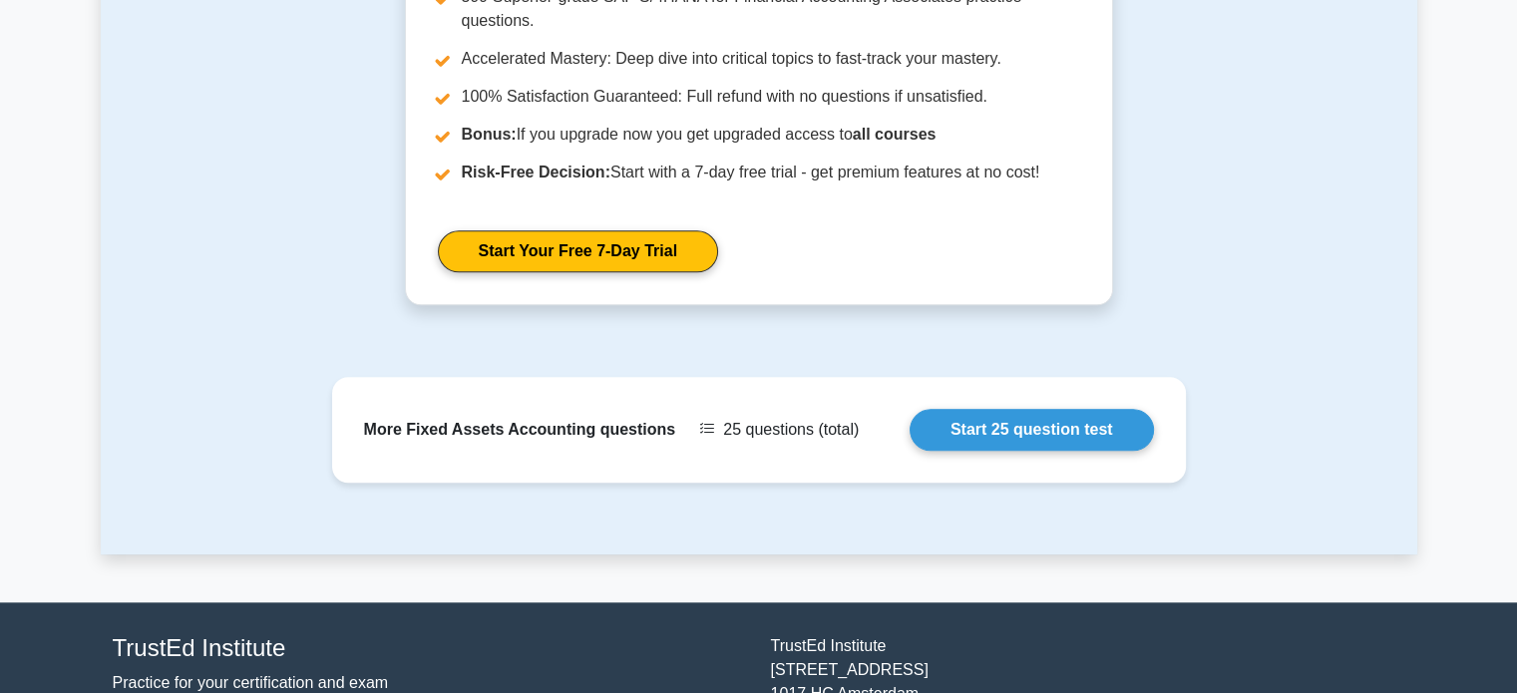
click at [1206, 485] on div "More Fixed Assets Accounting questions 25 questions (total) Start 25 question t…" at bounding box center [759, 466] width 1317 height 178
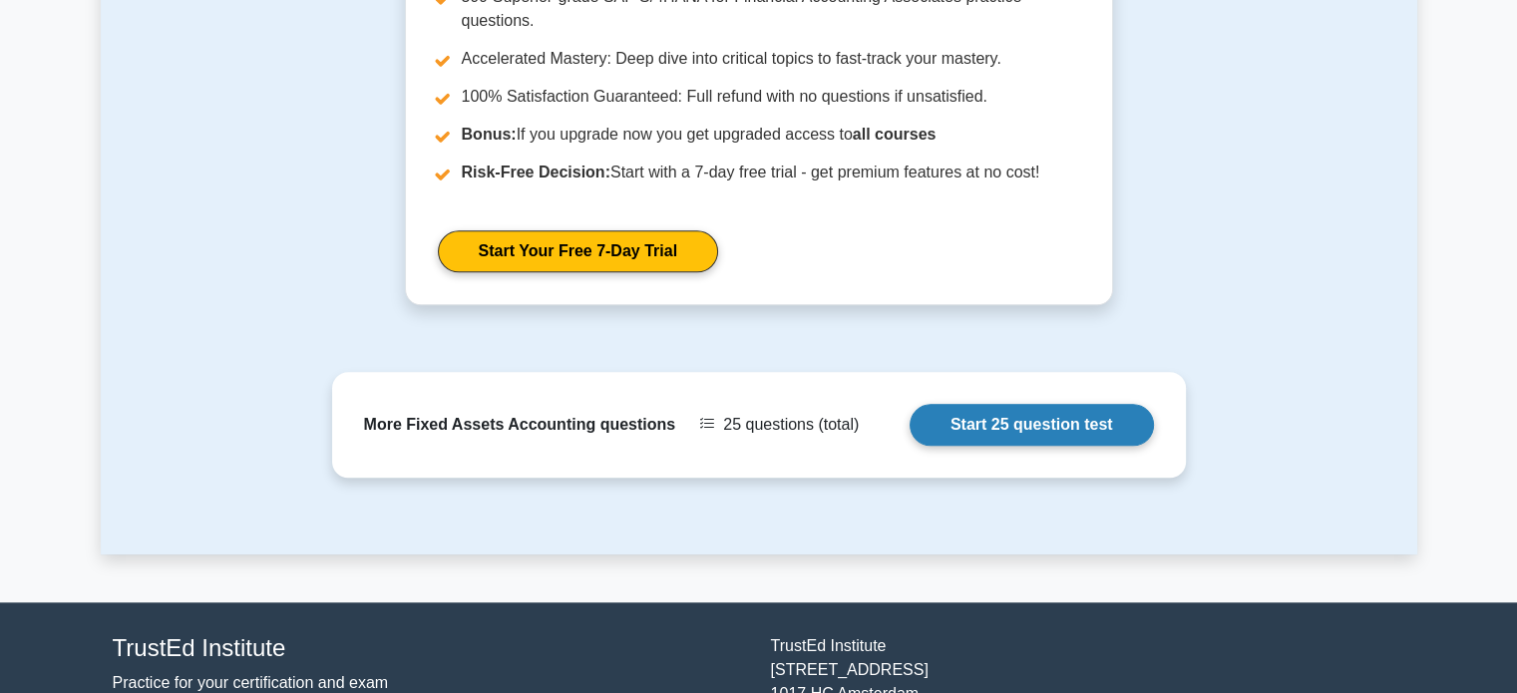
click at [1093, 405] on link "Start 25 question test" at bounding box center [1032, 425] width 244 height 42
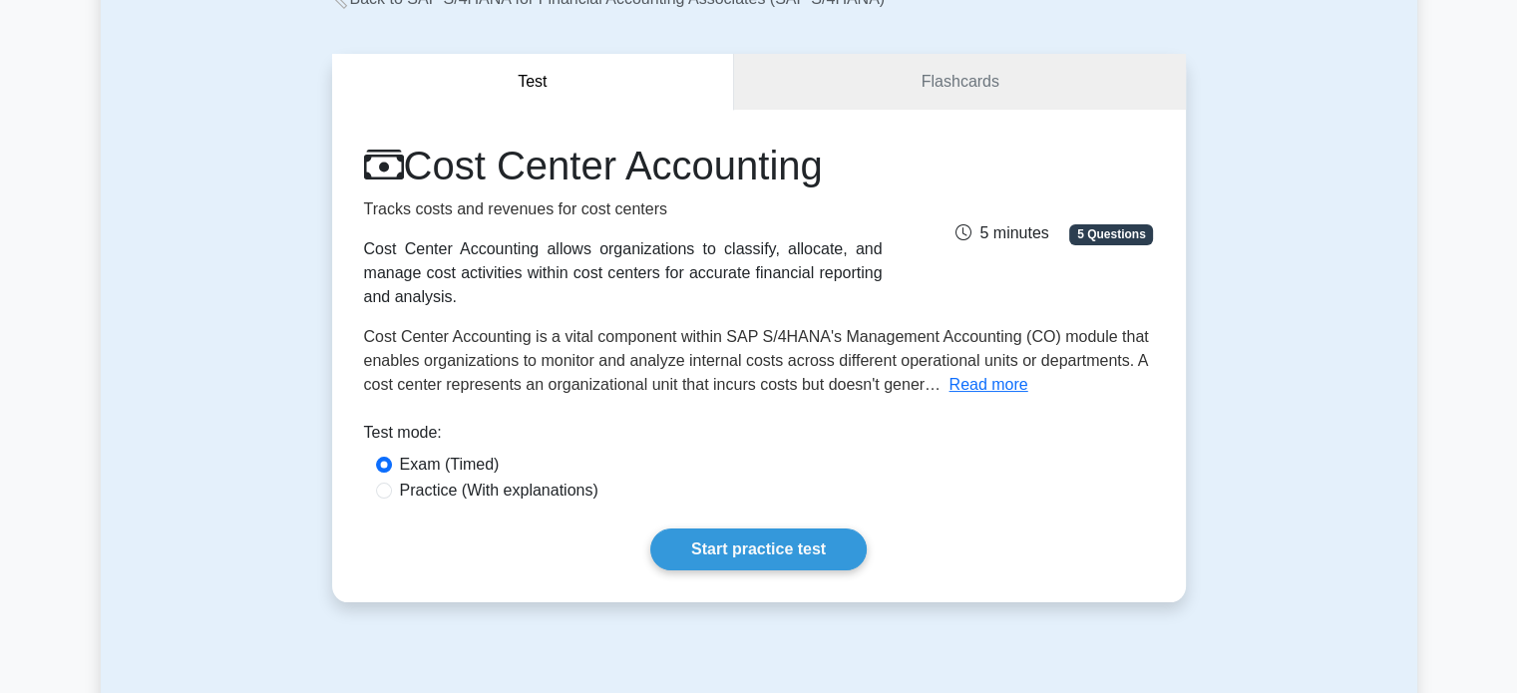
scroll to position [143, 0]
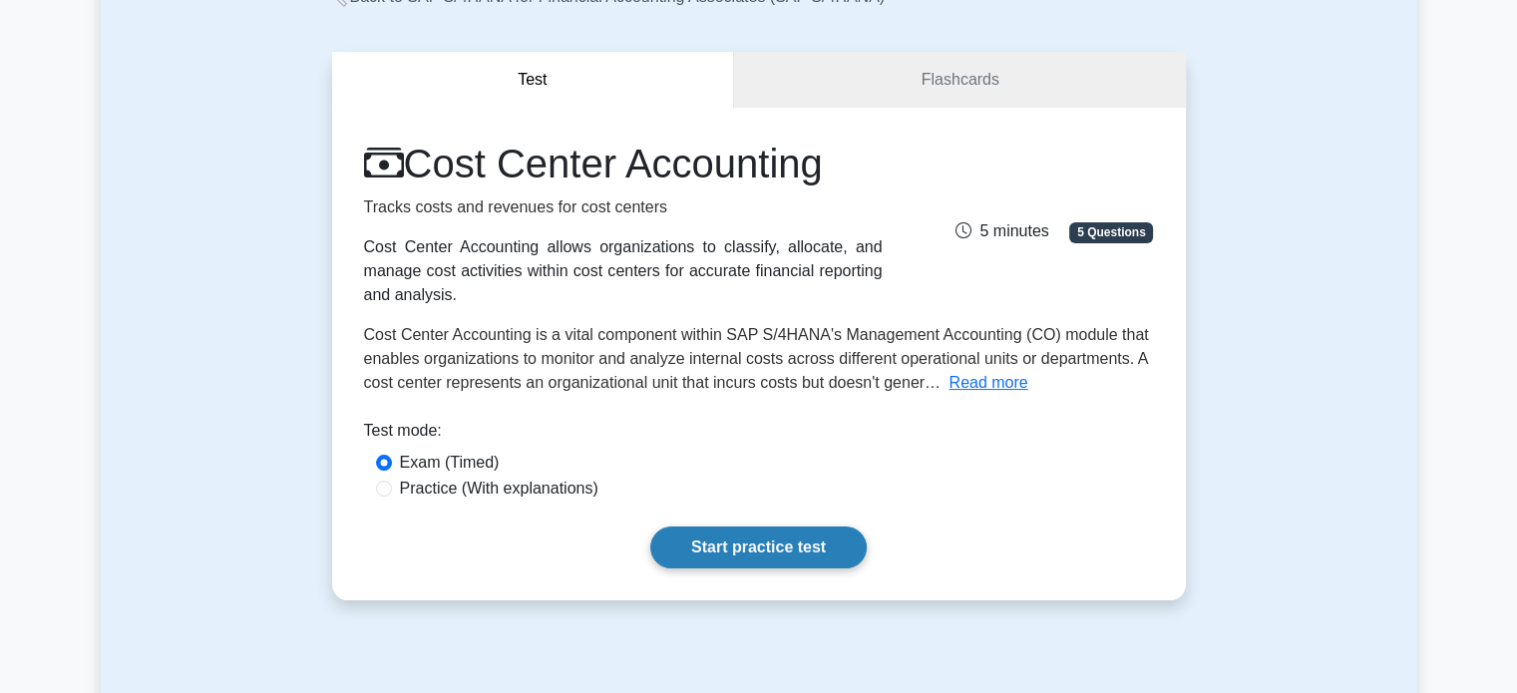
click at [742, 528] on link "Start practice test" at bounding box center [758, 548] width 216 height 42
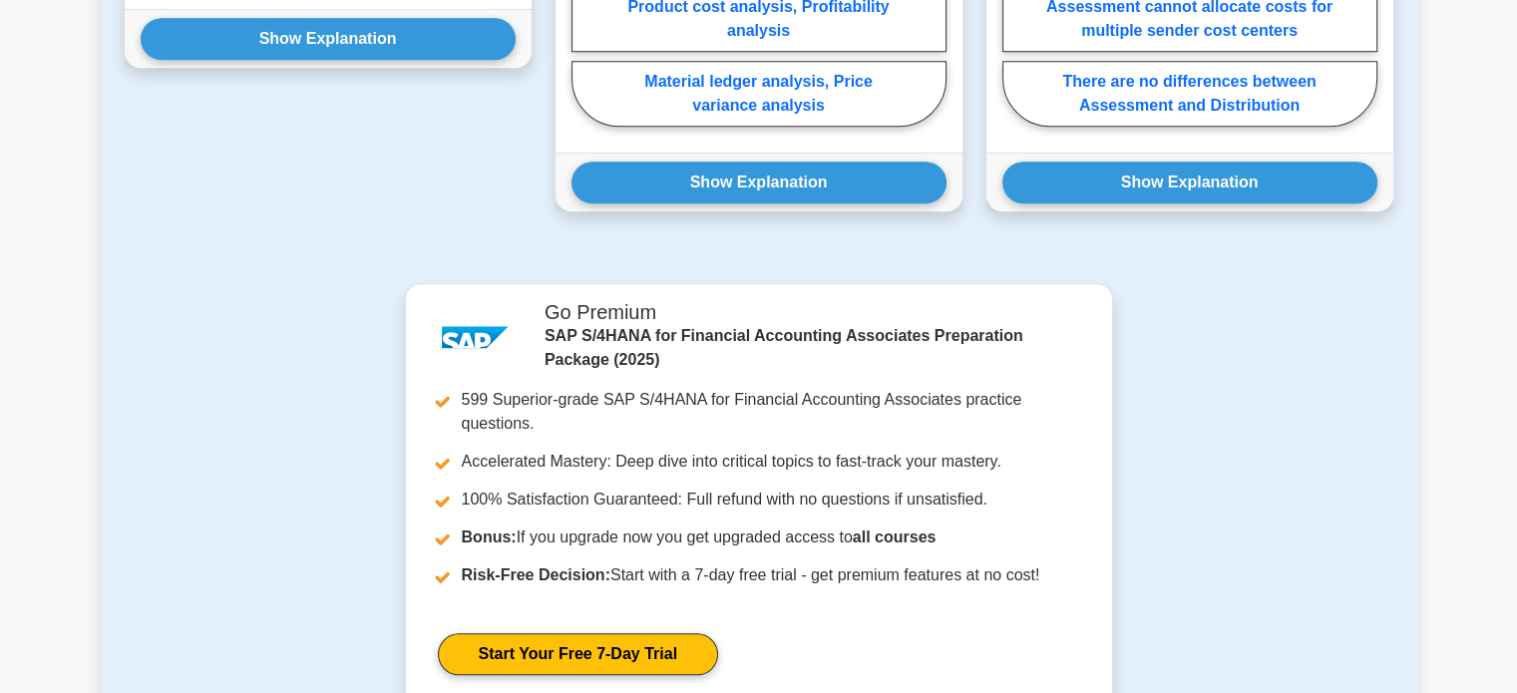
scroll to position [1443, 0]
